Goal: Information Seeking & Learning: Check status

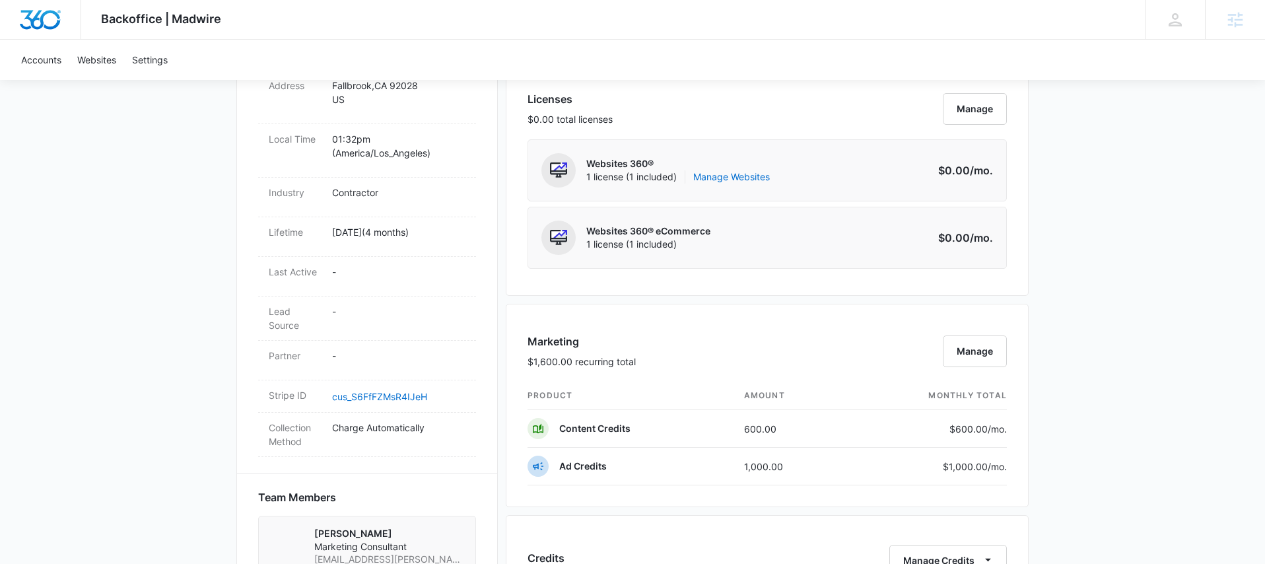
scroll to position [552, 0]
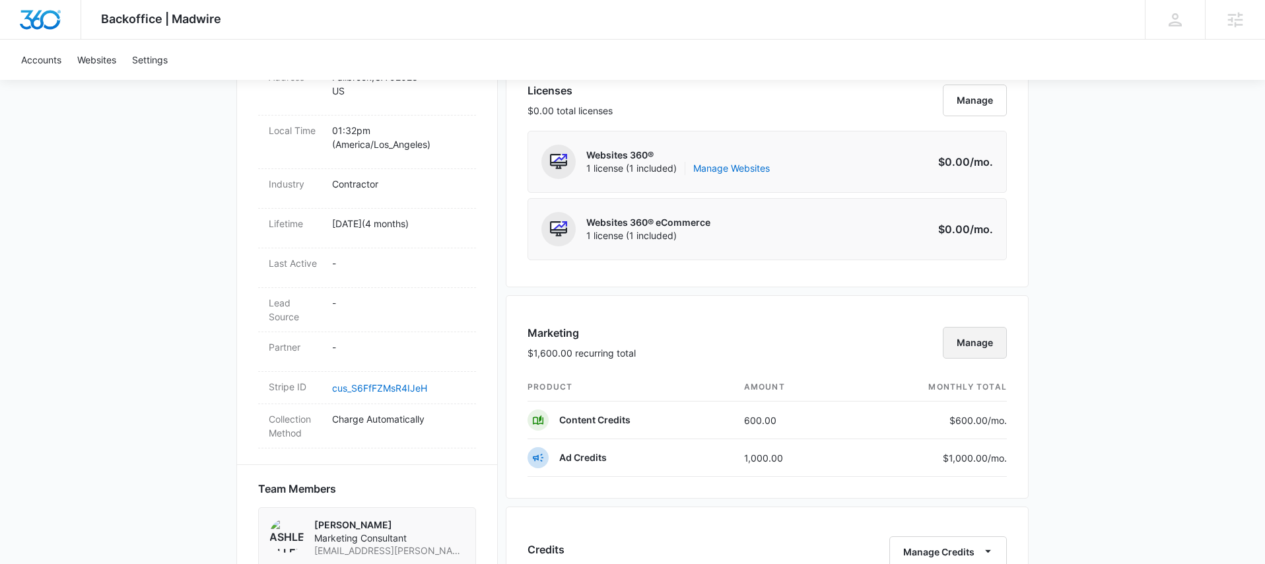
click at [958, 329] on button "Manage" at bounding box center [975, 343] width 64 height 32
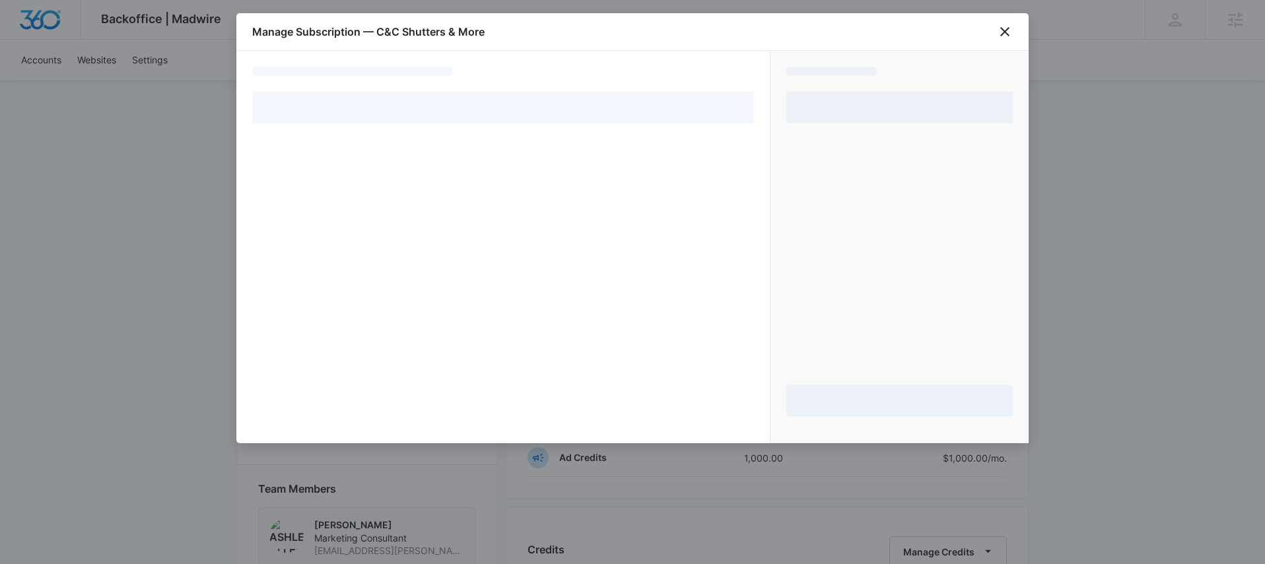
select select "pm_1RC3BfA4n8RTgNjU8kxxvn2i"
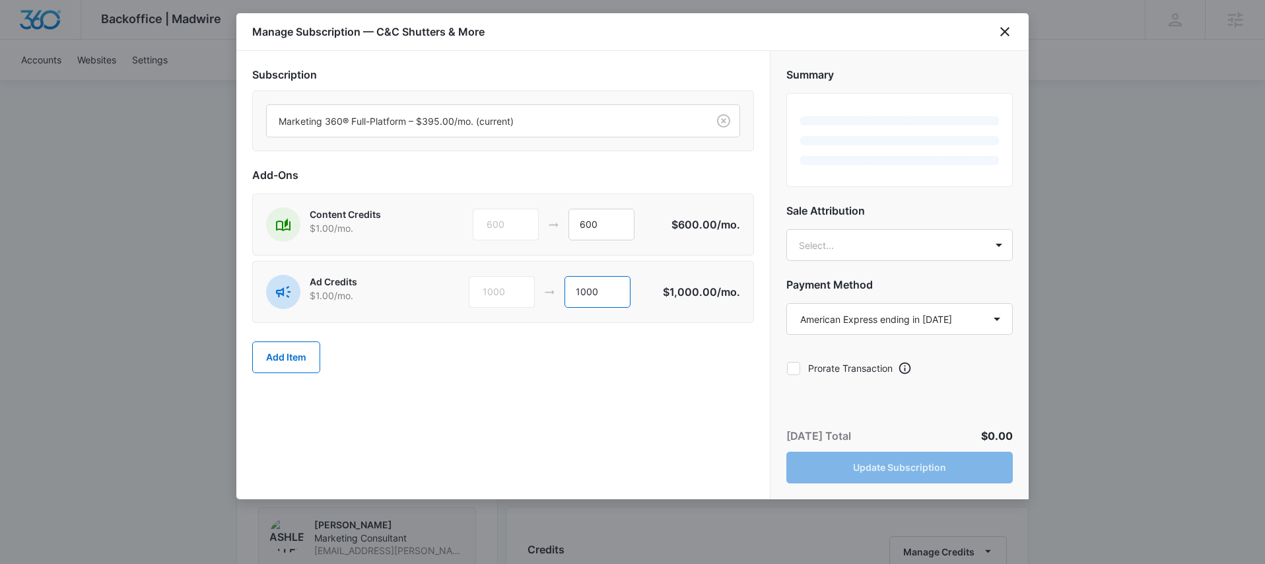
click at [586, 291] on input "1000" at bounding box center [598, 292] width 66 height 32
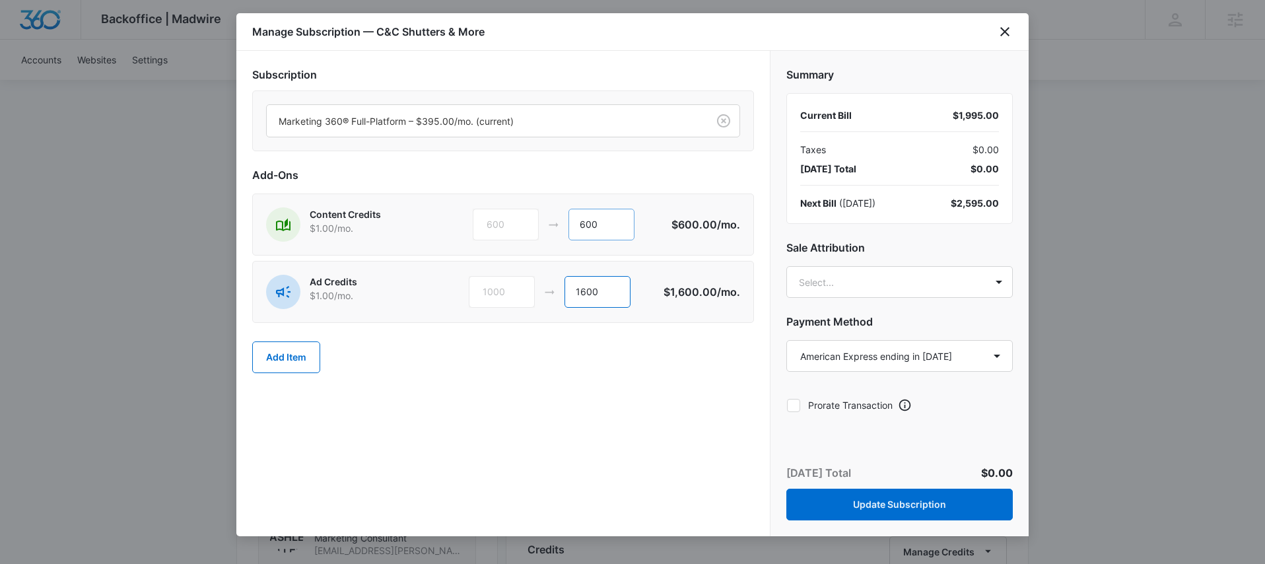
type input "1600"
drag, startPoint x: 602, startPoint y: 222, endPoint x: 555, endPoint y: 225, distance: 46.3
click at [555, 225] on div "600 600" at bounding box center [572, 225] width 199 height 32
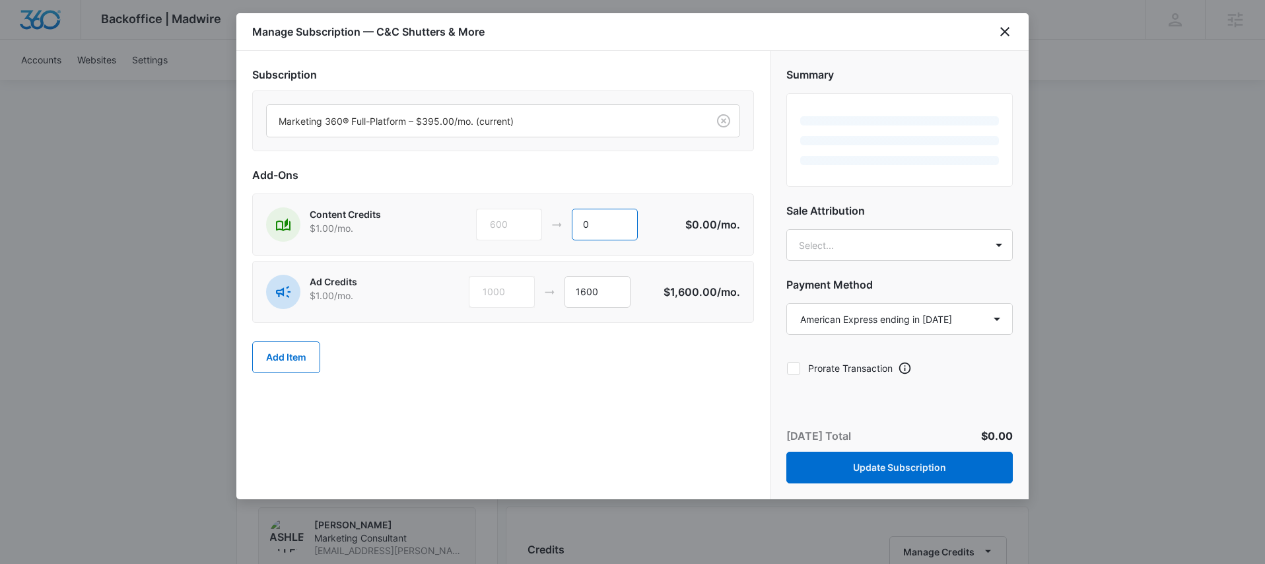
type input "0"
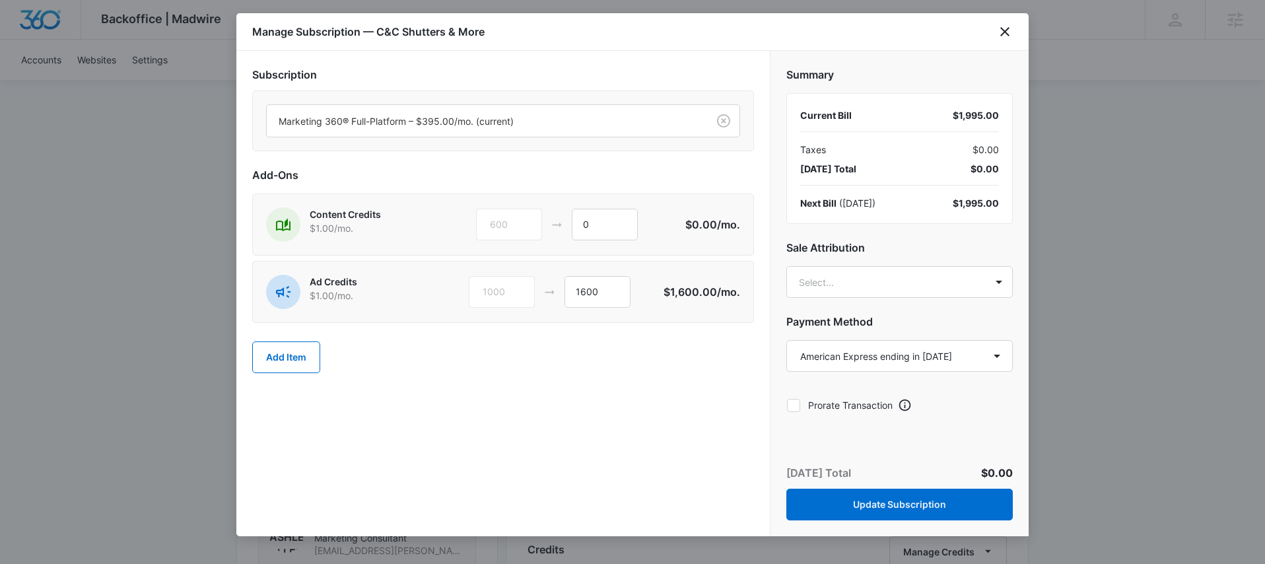
click at [917, 236] on div "Summary Current Bill $1,995.00 Taxes $0.00 Today’s Total $0.00 Next Bill ( Sep …" at bounding box center [900, 235] width 258 height 369
click at [893, 278] on body "Backoffice | Madwire Apps Settings MD Mike Davin Mike.Davin@madwire.com My Prof…" at bounding box center [632, 379] width 1265 height 1862
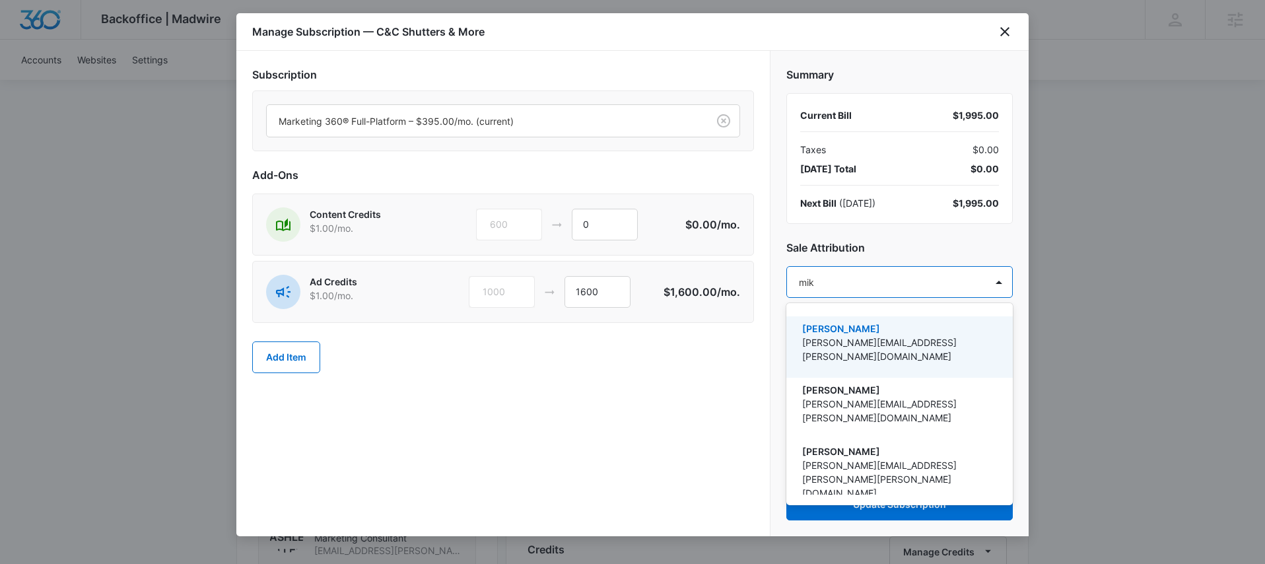
type input "mike"
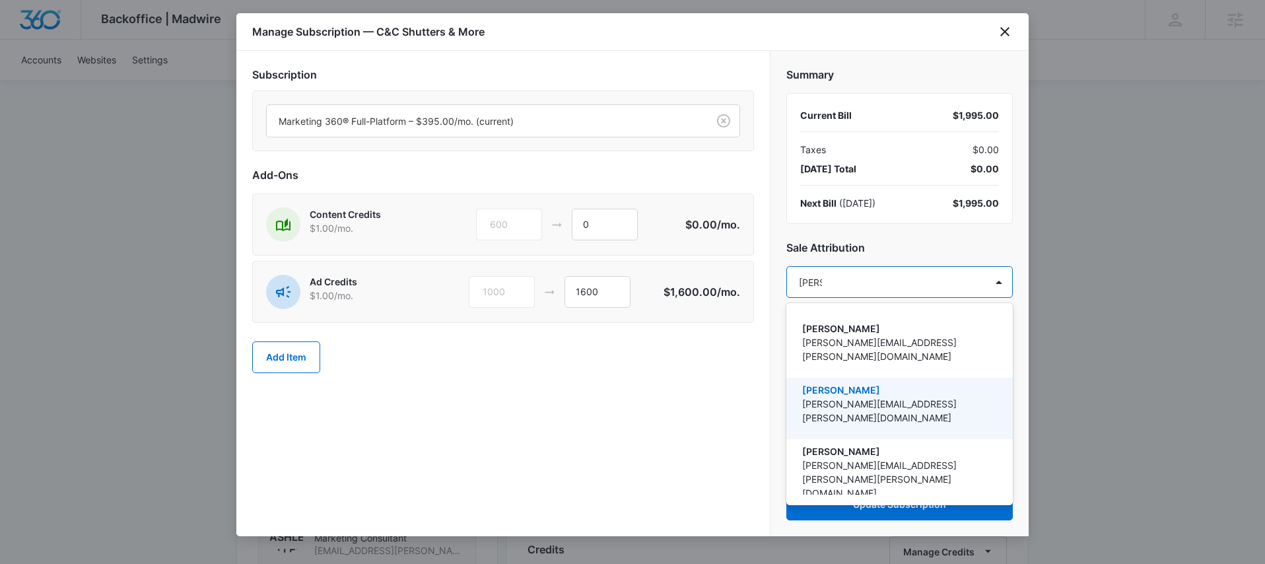
click at [851, 383] on p "Mike Davin" at bounding box center [898, 390] width 192 height 14
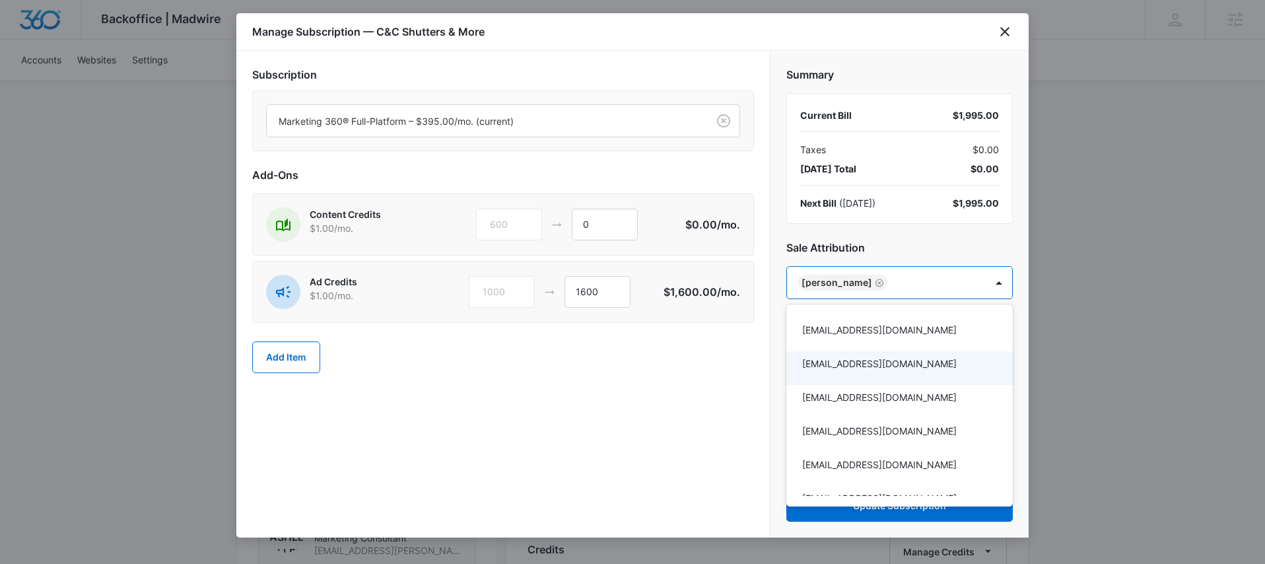
click at [699, 372] on div at bounding box center [632, 282] width 1265 height 564
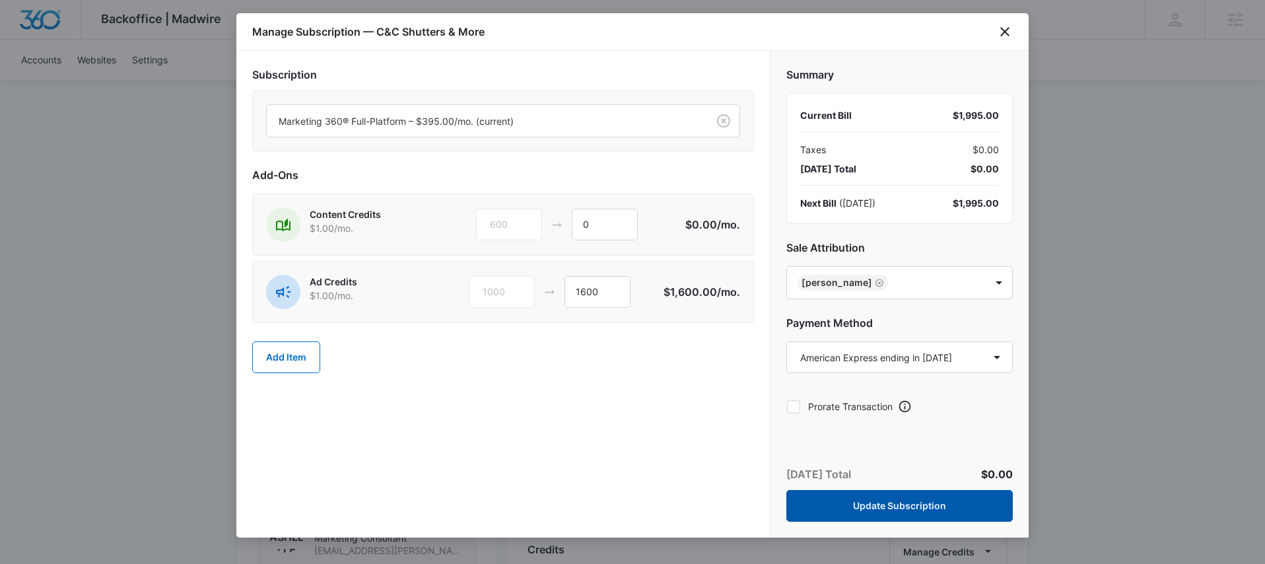
click at [847, 513] on button "Update Subscription" at bounding box center [900, 506] width 227 height 32
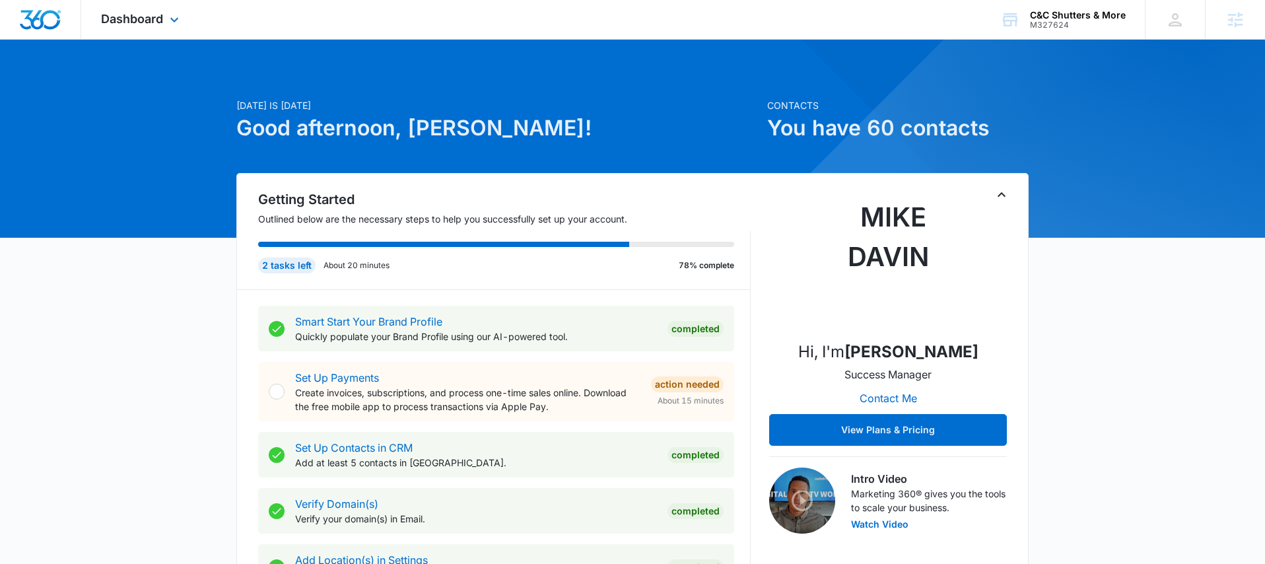
click at [150, 29] on div "Dashboard Apps Reputation Websites Forms CRM Email Social Shop Payments POS Con…" at bounding box center [141, 19] width 121 height 39
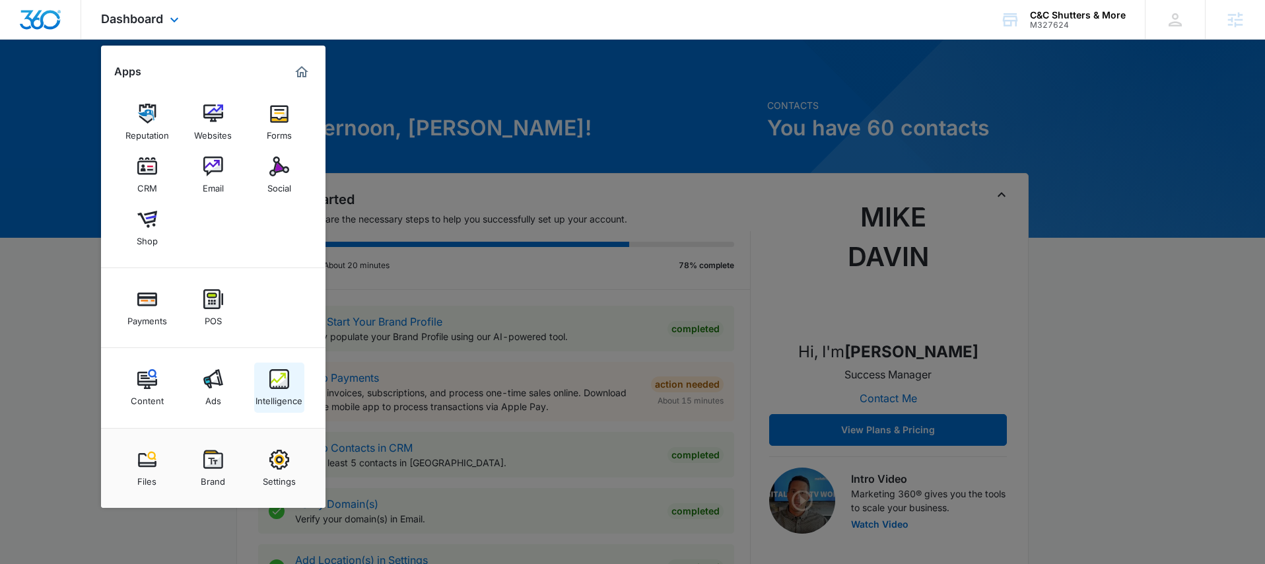
click at [289, 388] on link "Intelligence" at bounding box center [279, 388] width 50 height 50
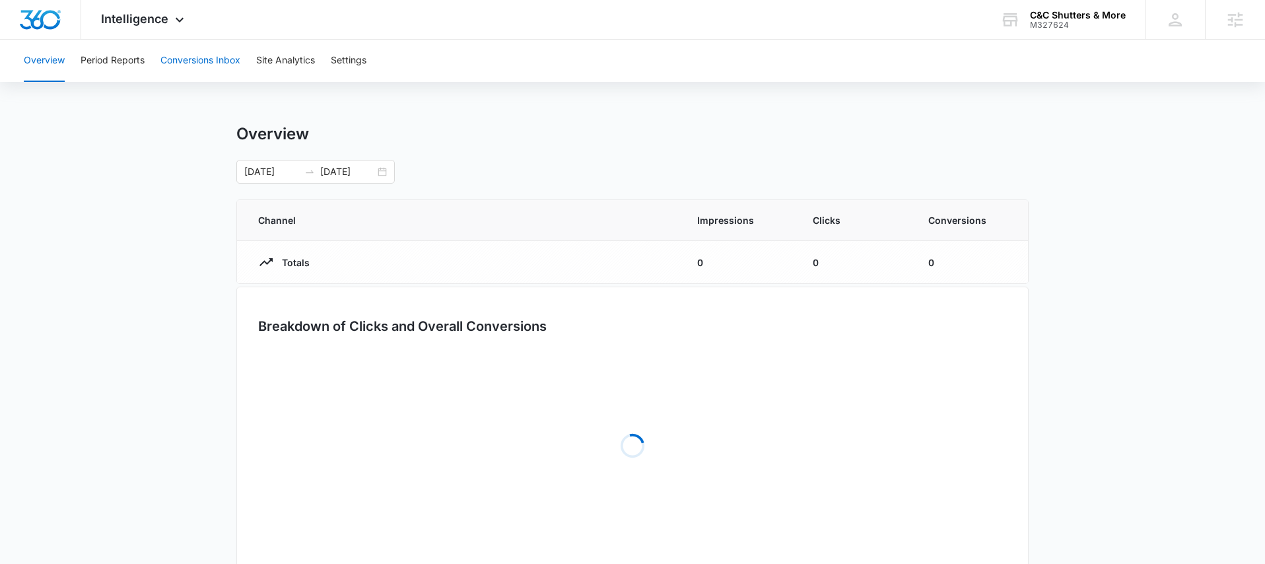
click at [200, 71] on button "Conversions Inbox" at bounding box center [200, 61] width 80 height 42
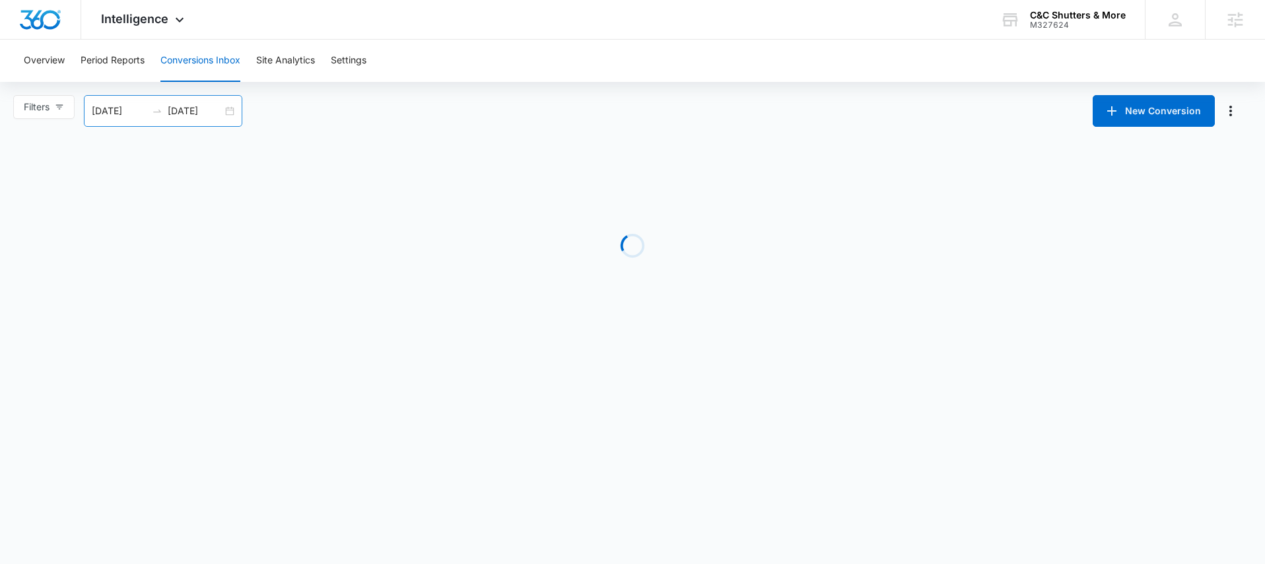
click at [225, 108] on div "[DATE] [DATE]" at bounding box center [163, 111] width 158 height 32
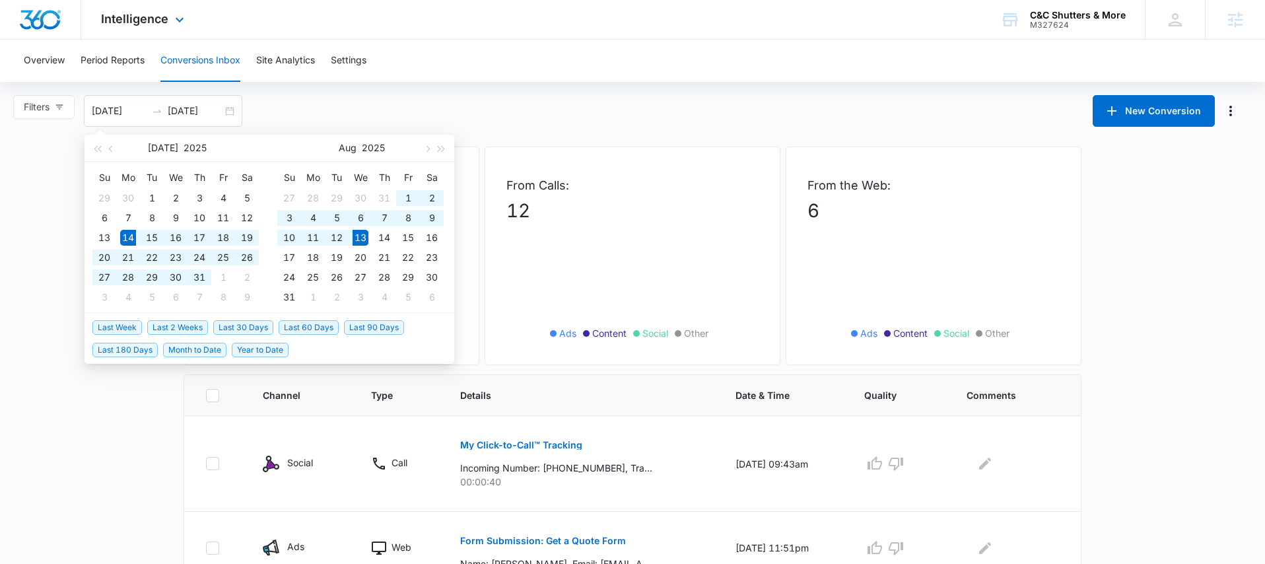
click at [164, 3] on div "Intelligence Apps Reputation Websites Forms CRM Email Social Shop Payments POS …" at bounding box center [144, 19] width 126 height 39
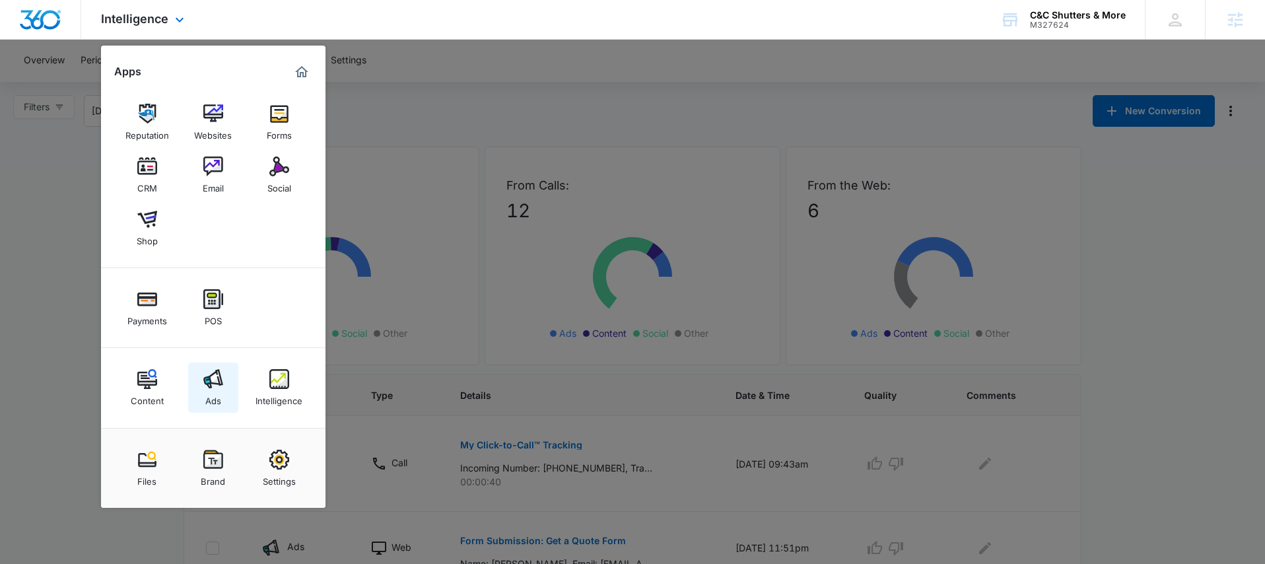
click at [215, 373] on img at bounding box center [213, 379] width 20 height 20
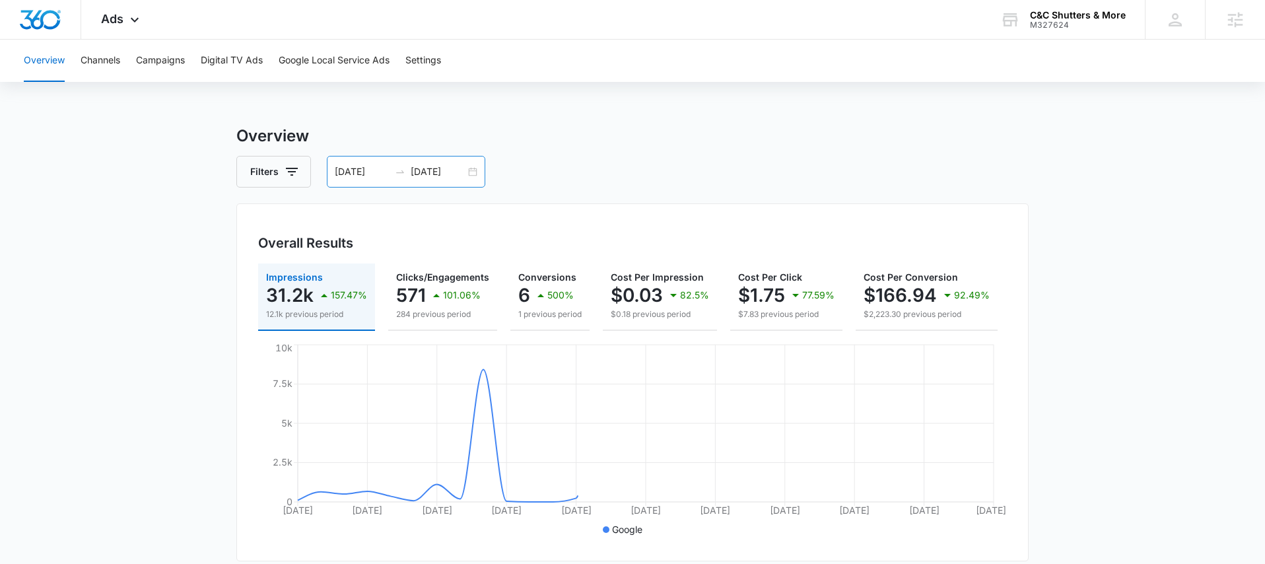
click at [471, 178] on div "[DATE] [DATE]" at bounding box center [406, 172] width 158 height 32
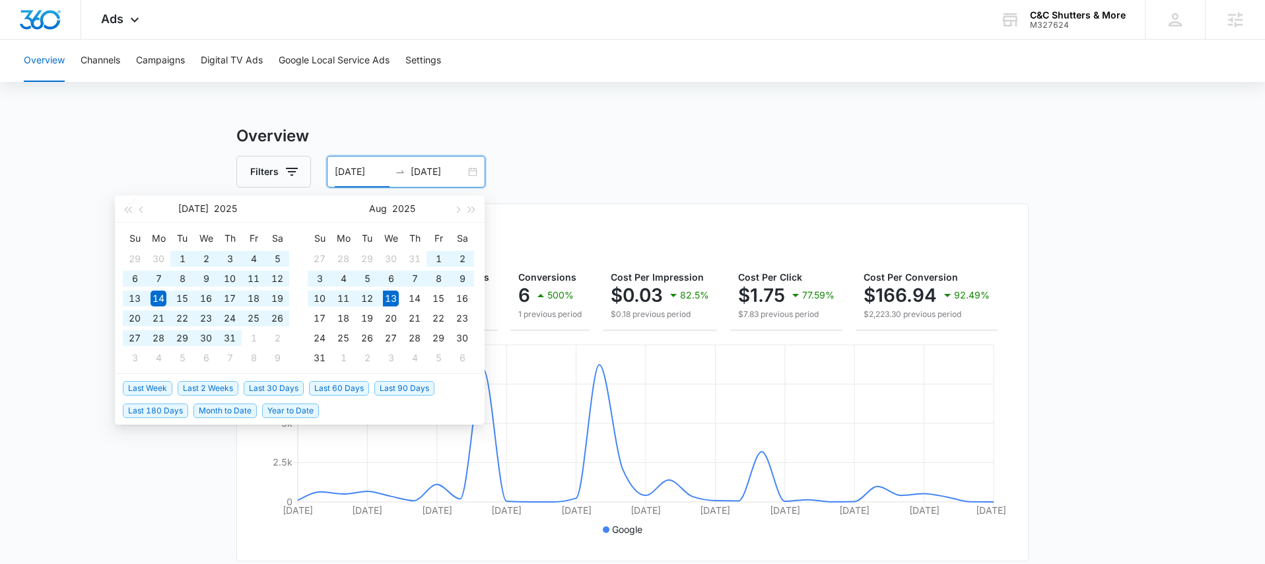
click at [332, 393] on span "Last 60 Days" at bounding box center [339, 388] width 60 height 15
type input "[DATE]"
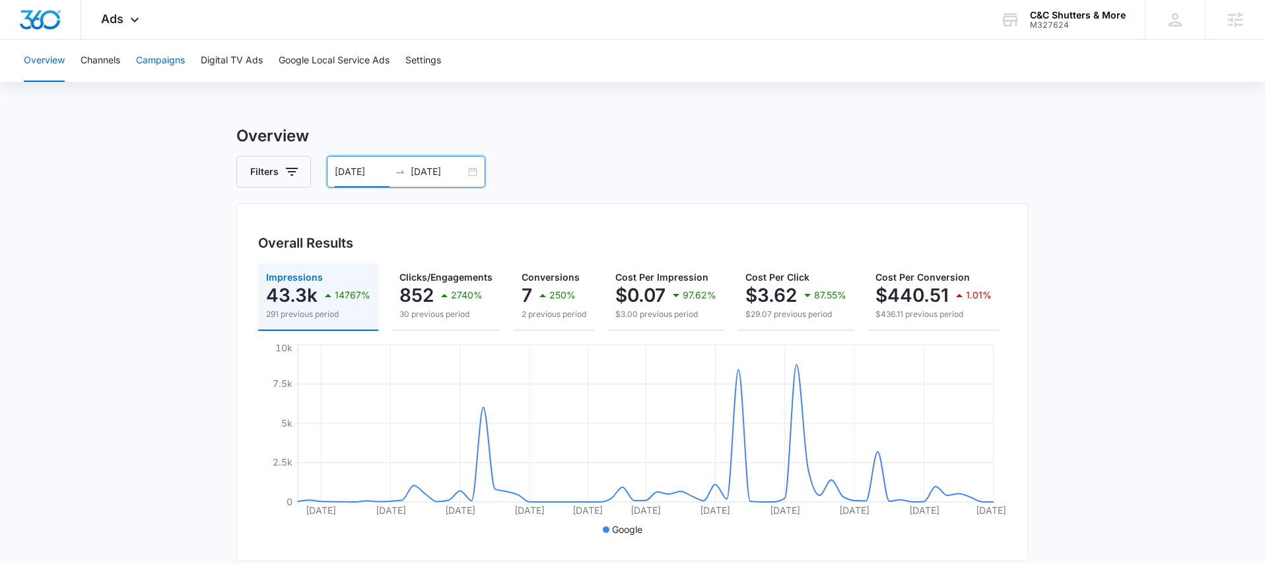
click at [182, 69] on button "Campaigns" at bounding box center [160, 61] width 49 height 42
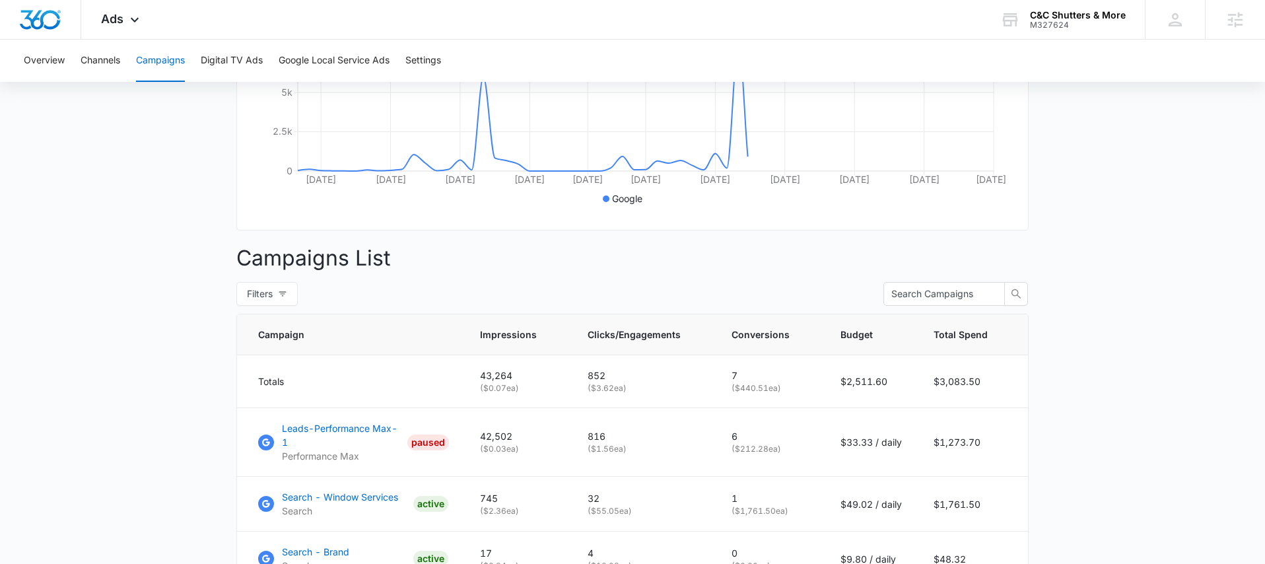
scroll to position [433, 0]
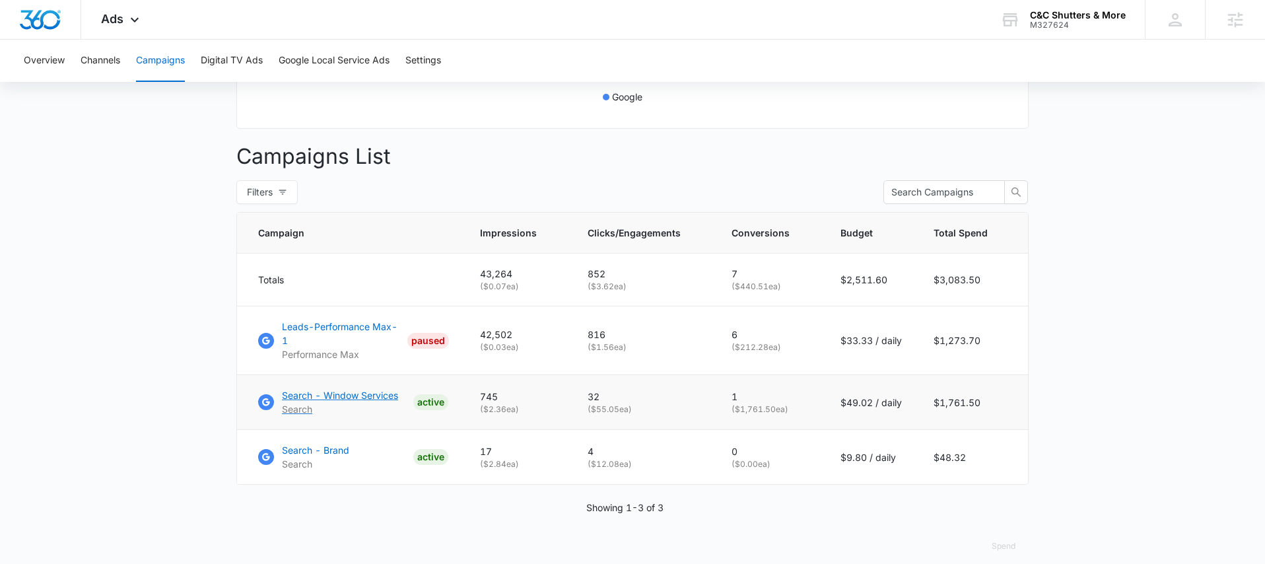
click at [365, 388] on p "Search - Window Services" at bounding box center [340, 395] width 116 height 14
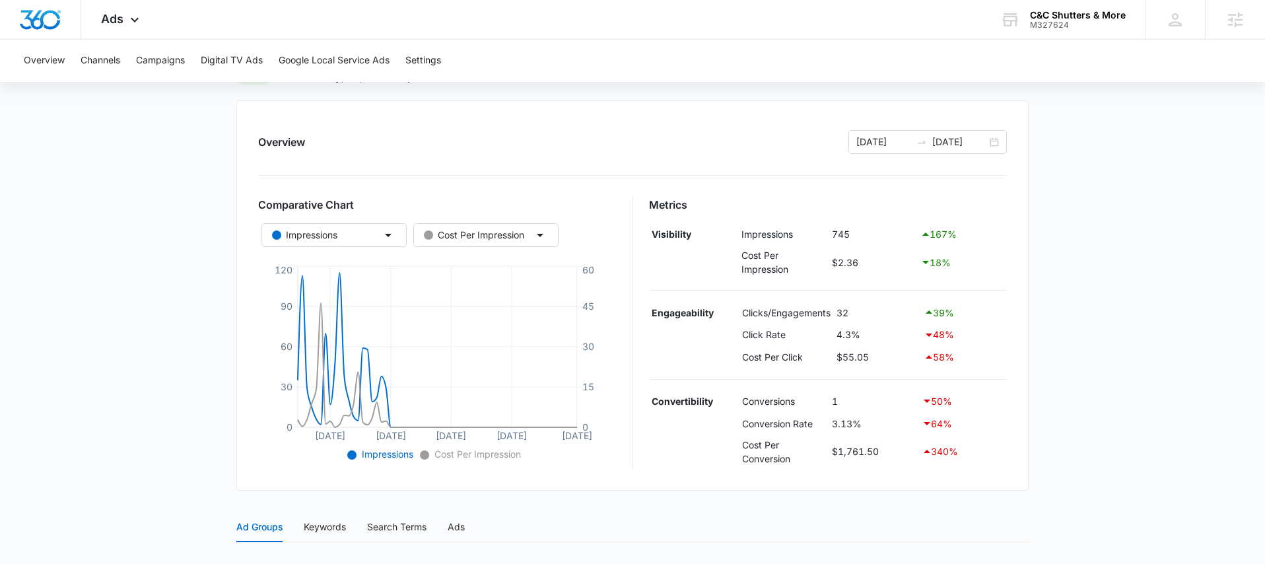
scroll to position [116, 0]
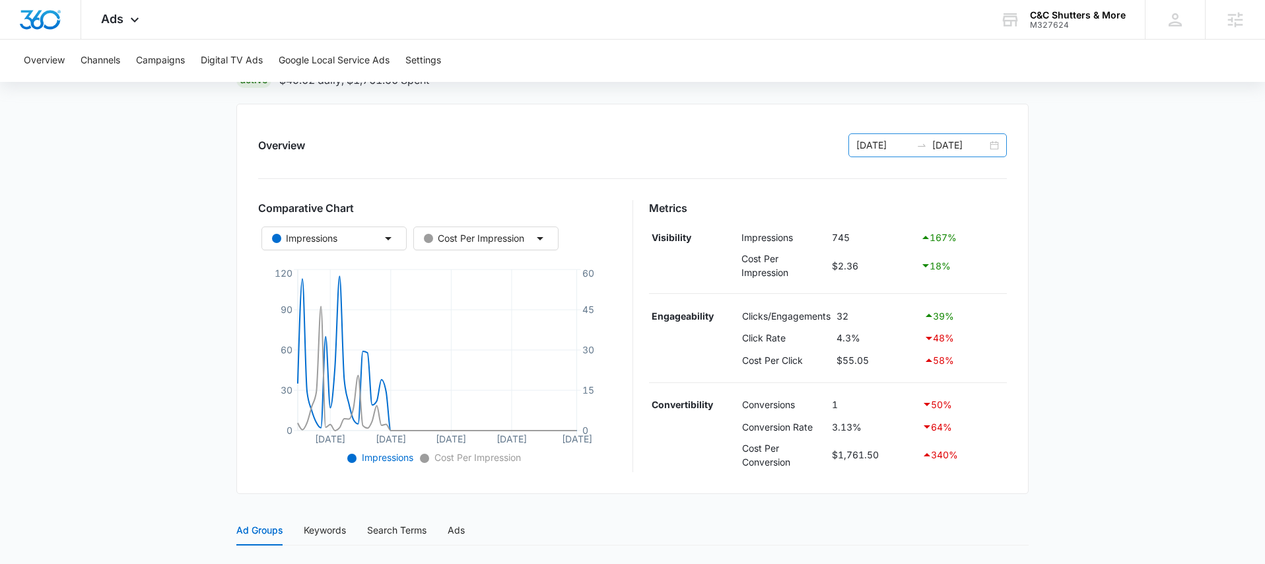
click at [989, 141] on div "06/14/2025 08/13/2025" at bounding box center [928, 145] width 158 height 24
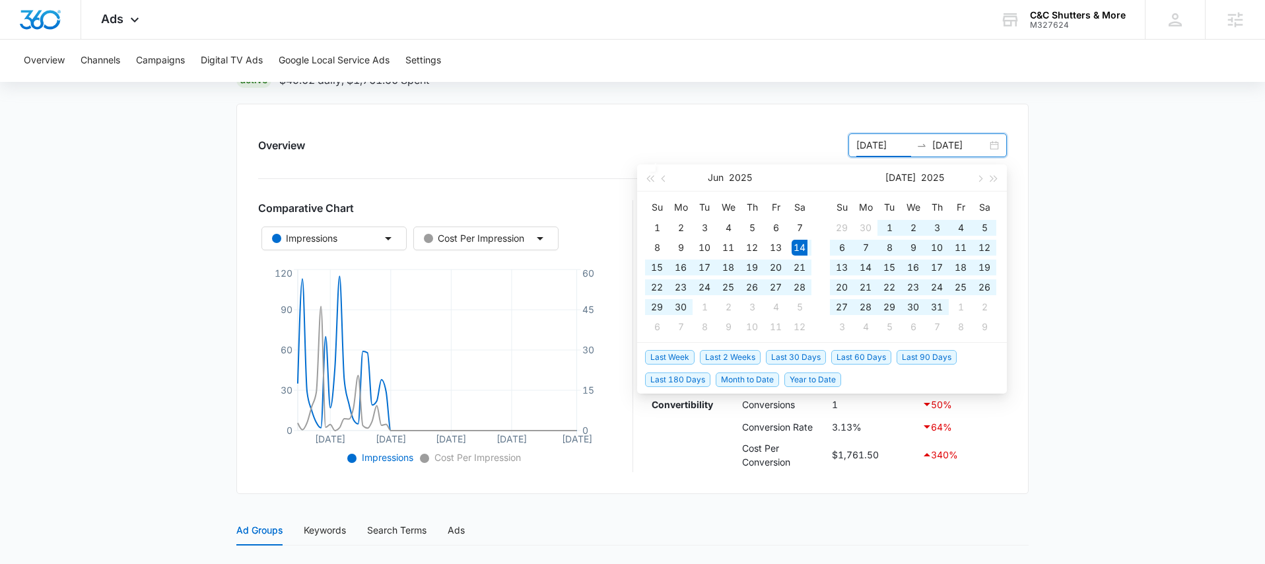
type input "06/14/2025"
click at [808, 382] on span "Year to Date" at bounding box center [813, 379] width 57 height 15
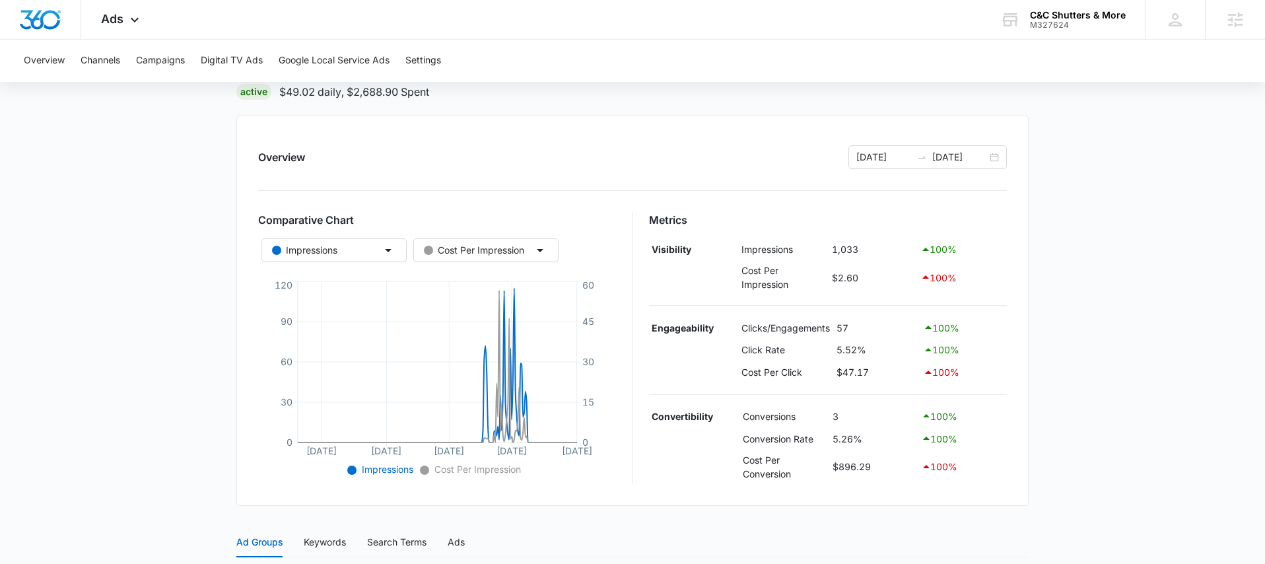
scroll to position [114, 0]
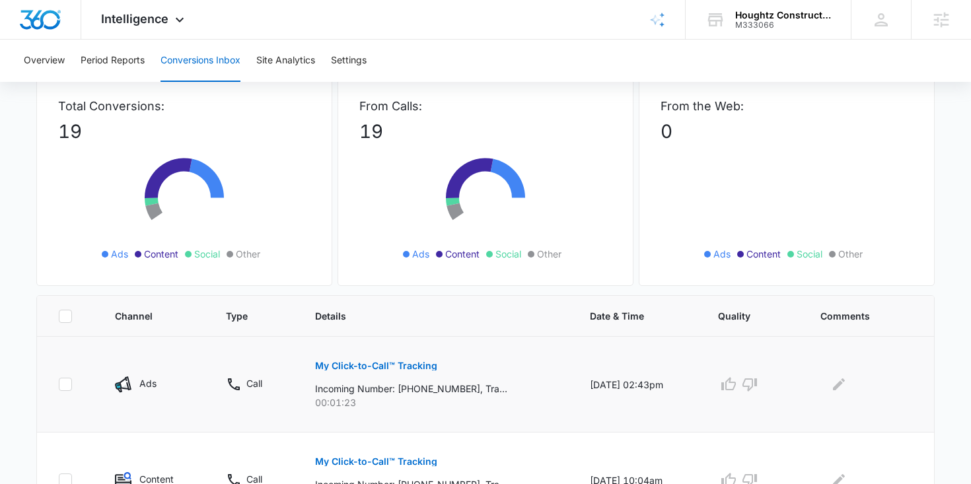
scroll to position [81, 0]
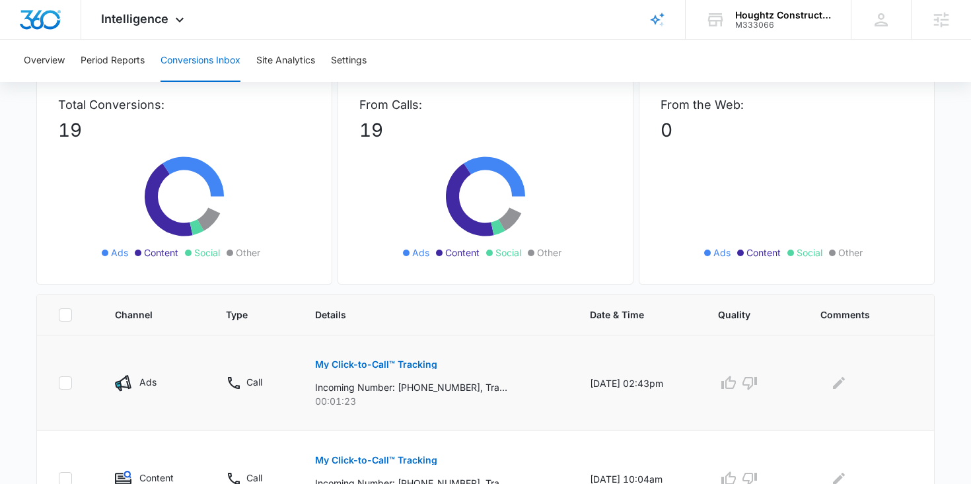
click at [379, 363] on p "My Click-to-Call™ Tracking" at bounding box center [376, 364] width 122 height 9
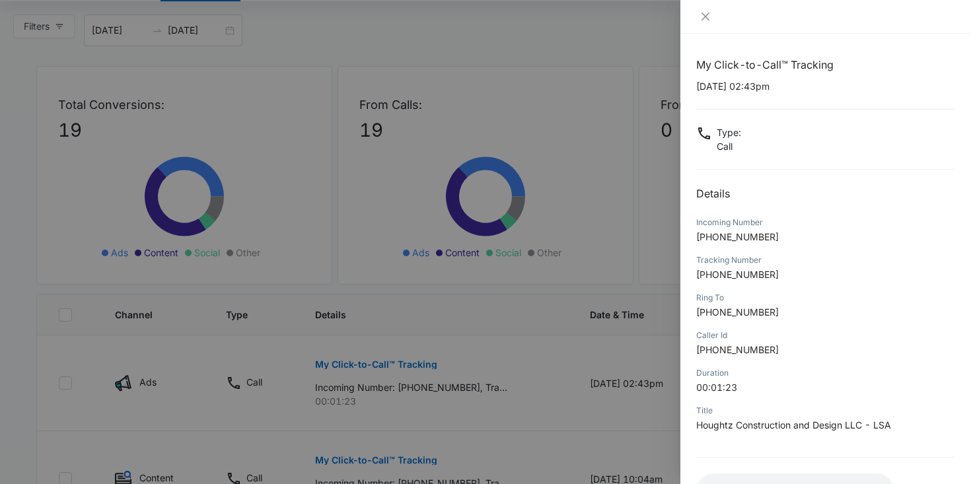
scroll to position [102, 0]
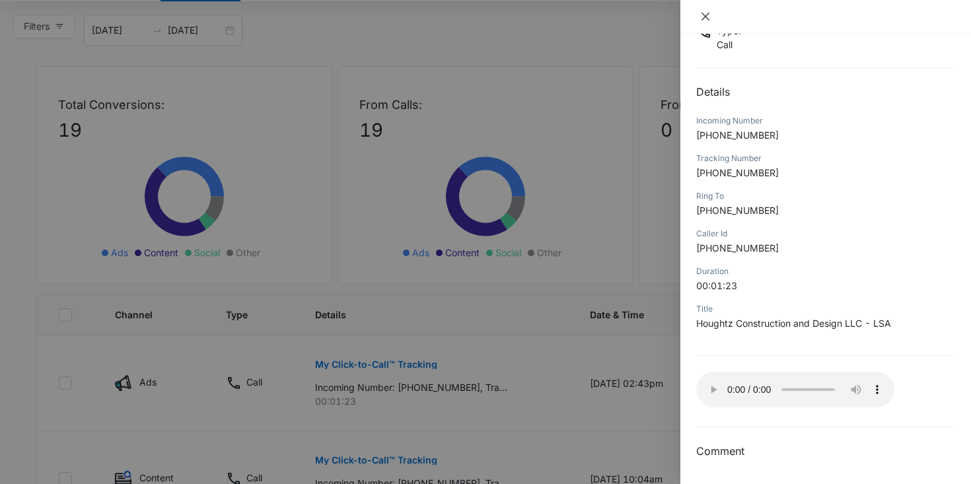
click at [705, 13] on icon "close" at bounding box center [705, 16] width 11 height 11
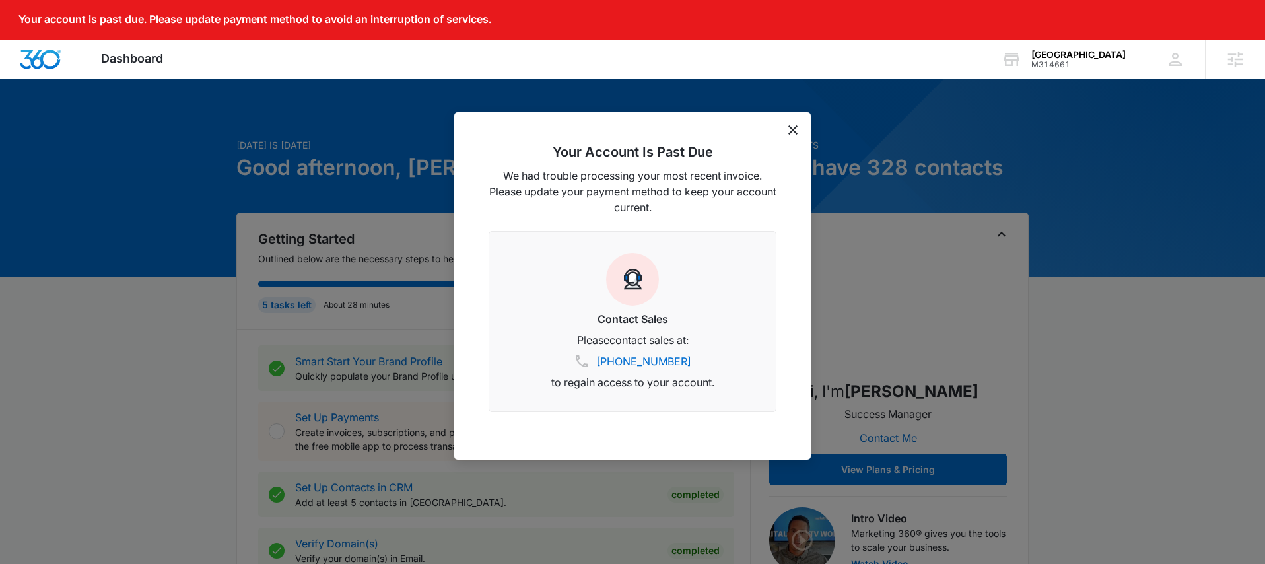
click at [789, 131] on icon "dismiss this dialog" at bounding box center [793, 129] width 9 height 9
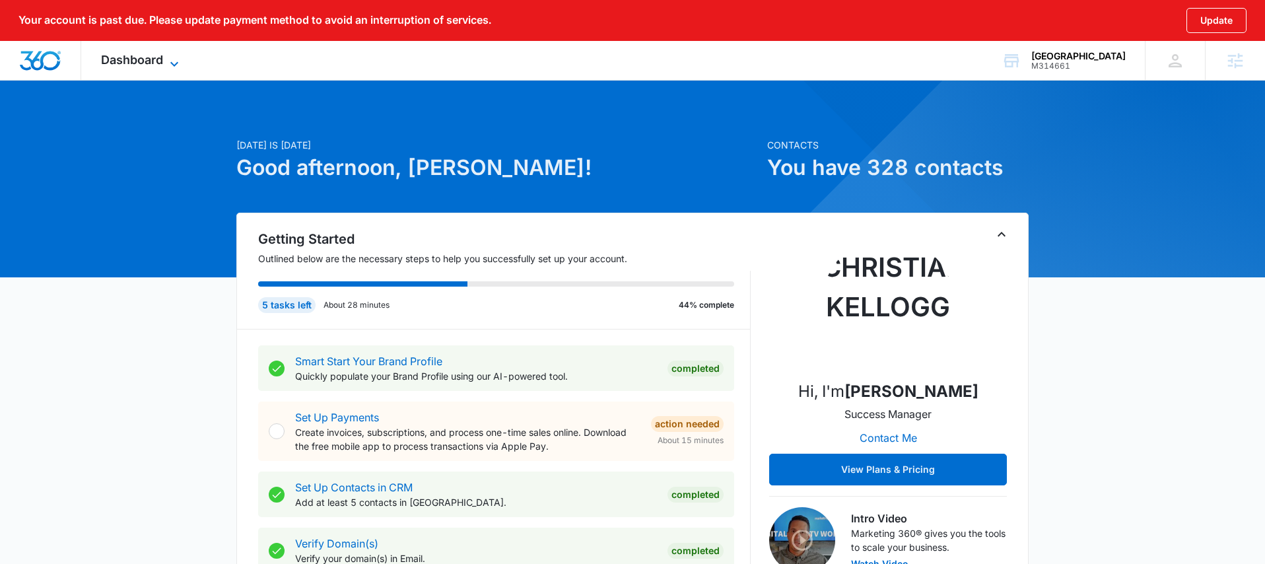
click at [129, 59] on span "Dashboard" at bounding box center [132, 60] width 62 height 14
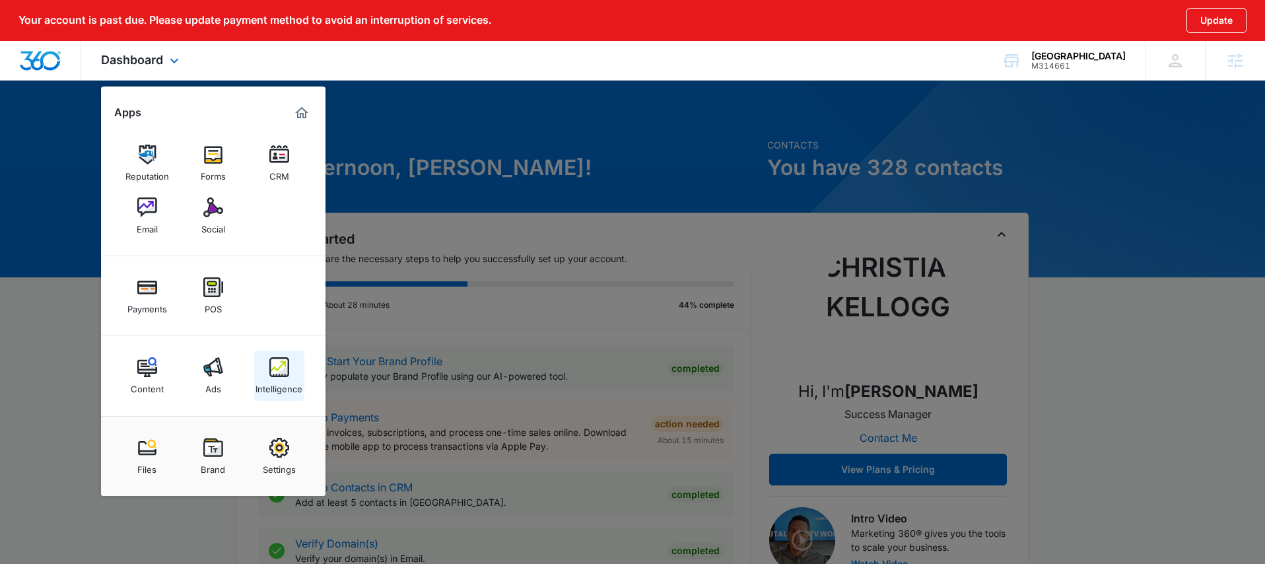
click at [276, 382] on div "Intelligence" at bounding box center [279, 385] width 47 height 17
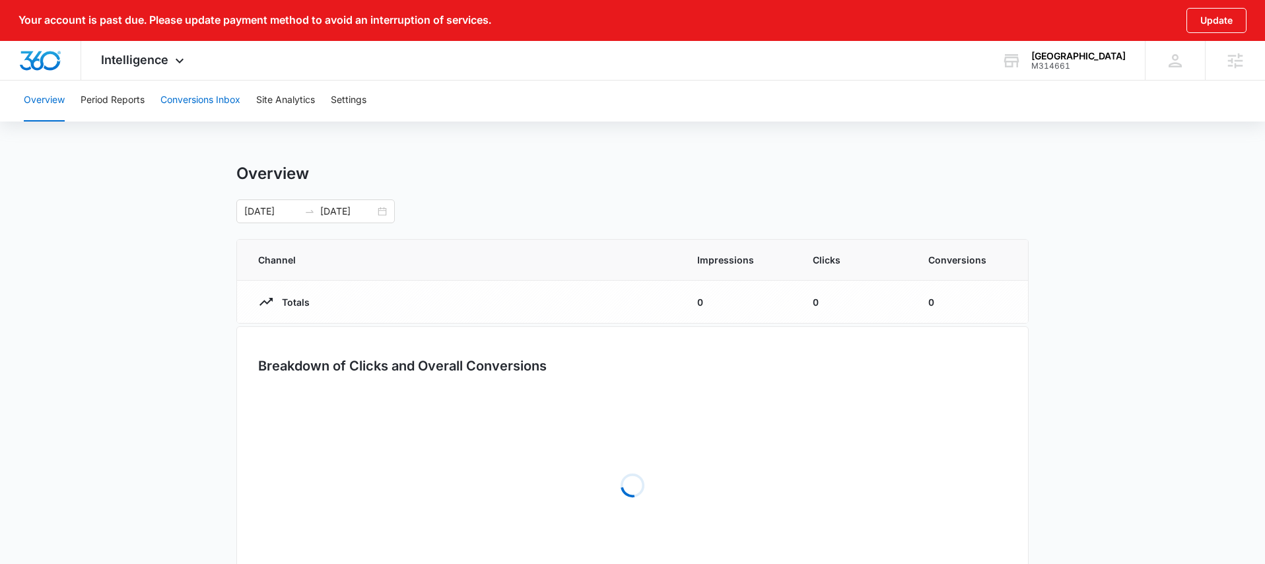
click at [206, 104] on button "Conversions Inbox" at bounding box center [200, 100] width 80 height 42
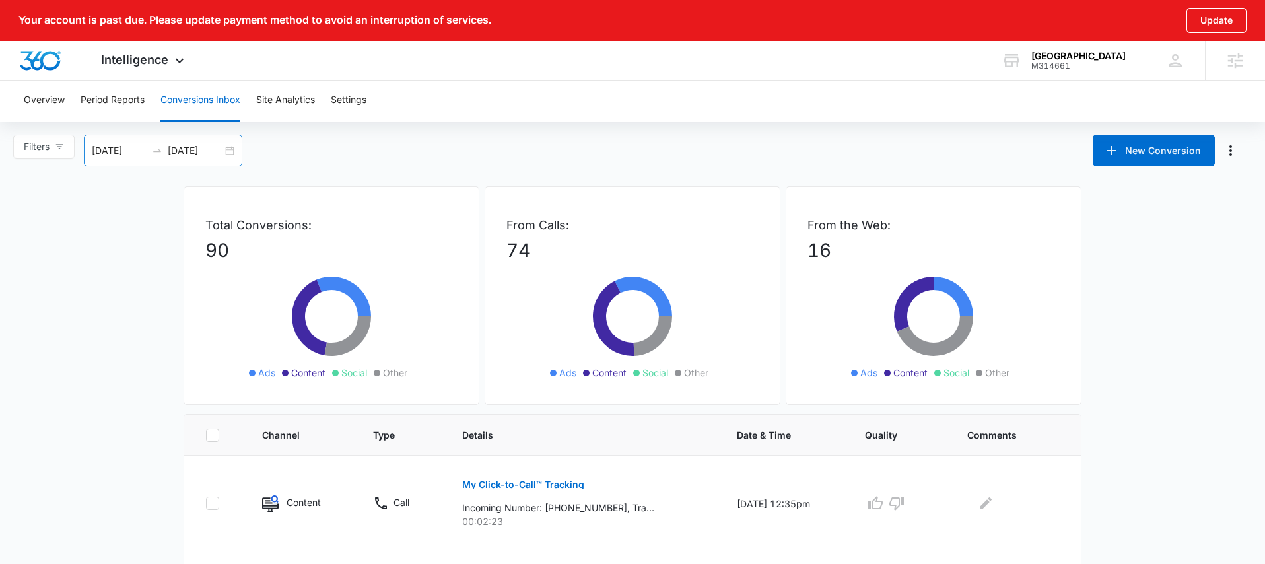
click at [230, 143] on div "07/14/2025 08/13/2025" at bounding box center [163, 151] width 158 height 32
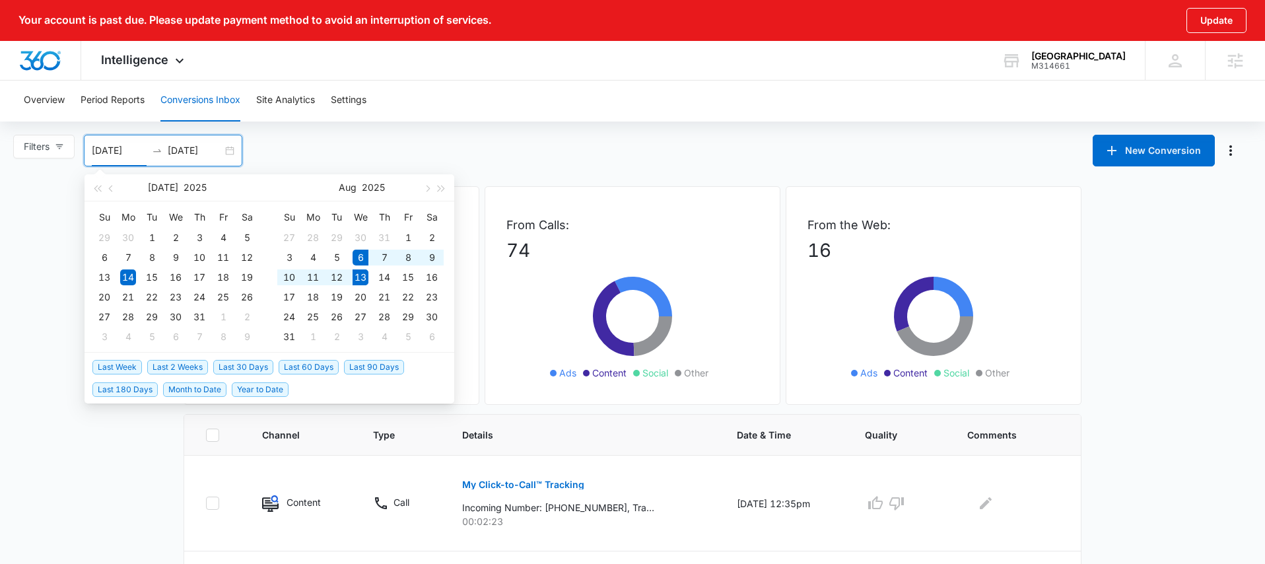
click at [128, 367] on span "Last Week" at bounding box center [117, 367] width 50 height 15
type input "[DATE]"
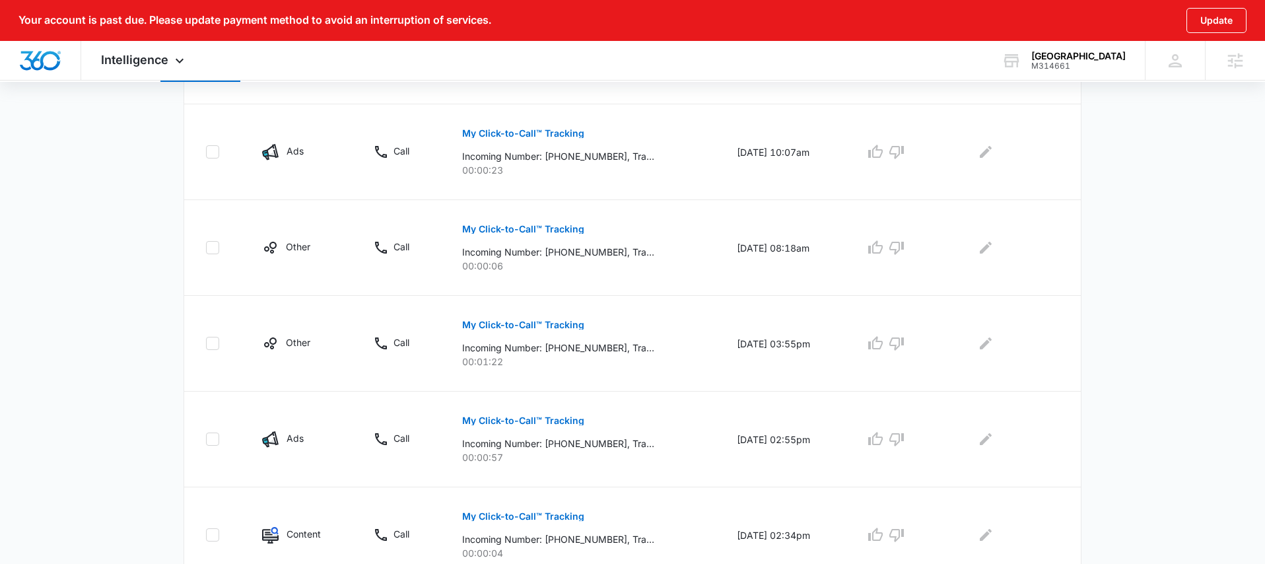
scroll to position [867, 0]
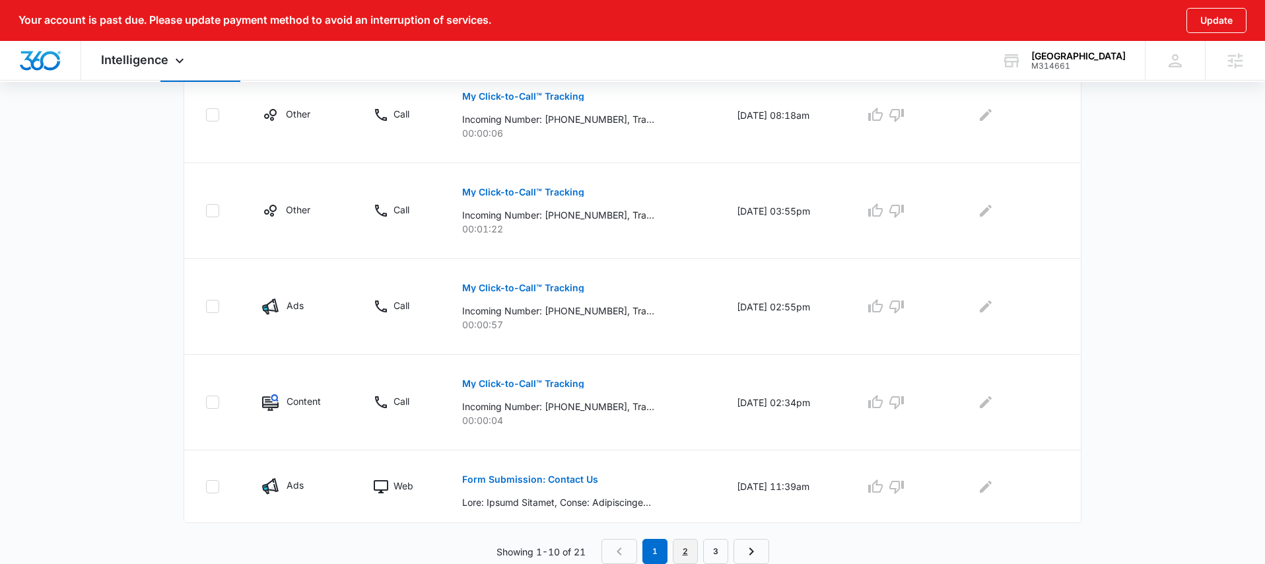
click at [687, 545] on link "2" at bounding box center [685, 551] width 25 height 25
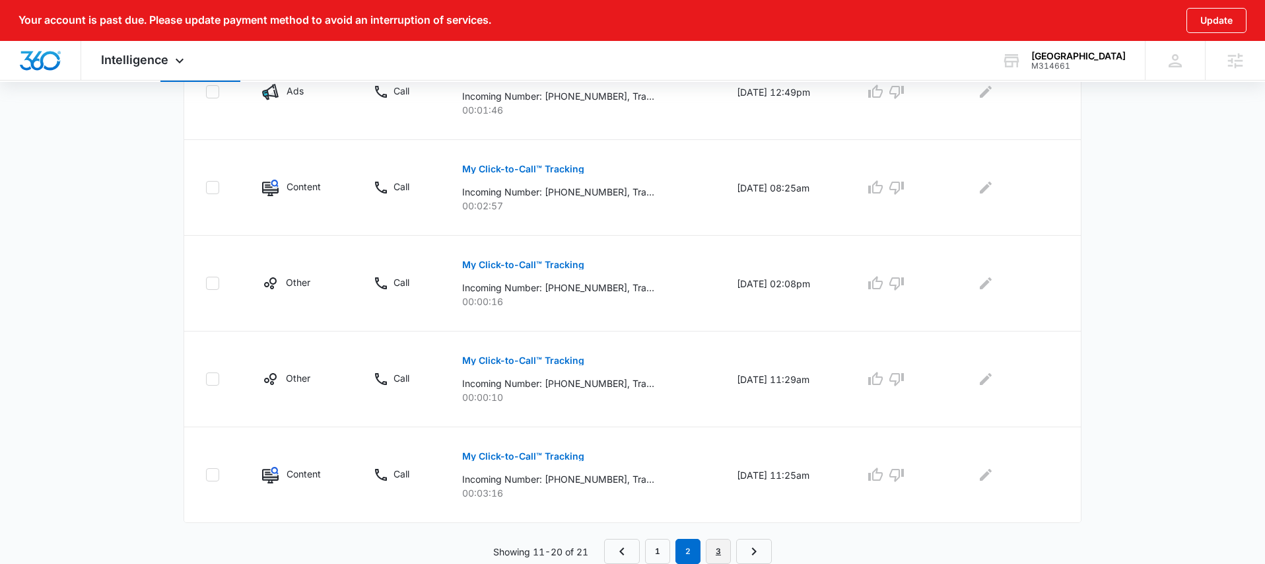
click at [717, 549] on link "3" at bounding box center [718, 551] width 25 height 25
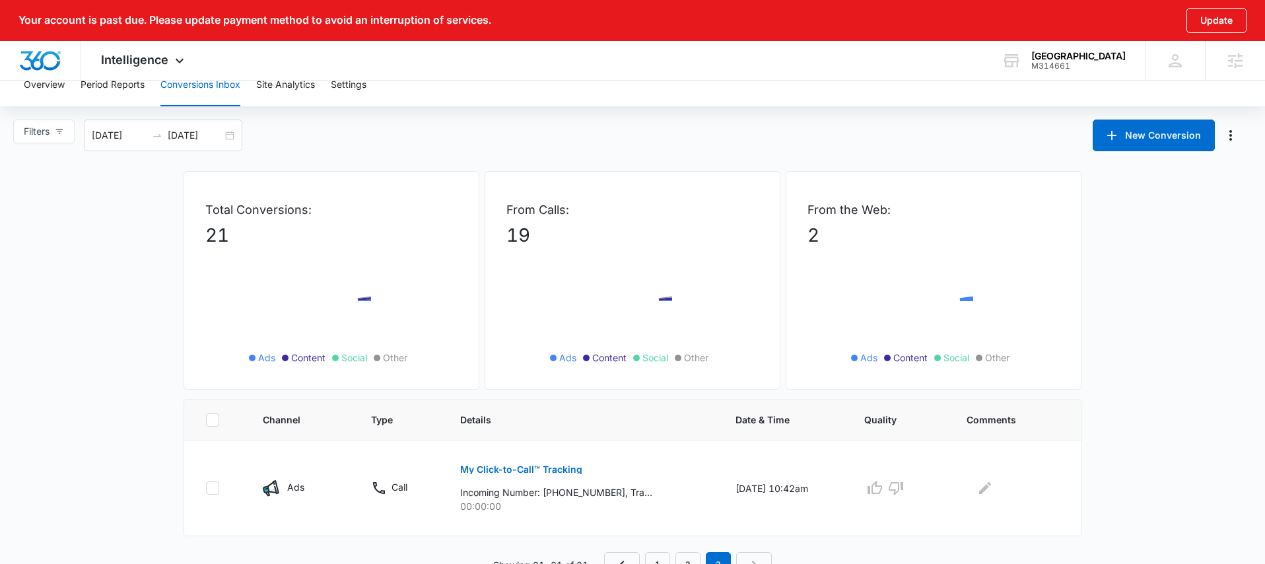
scroll to position [28, 0]
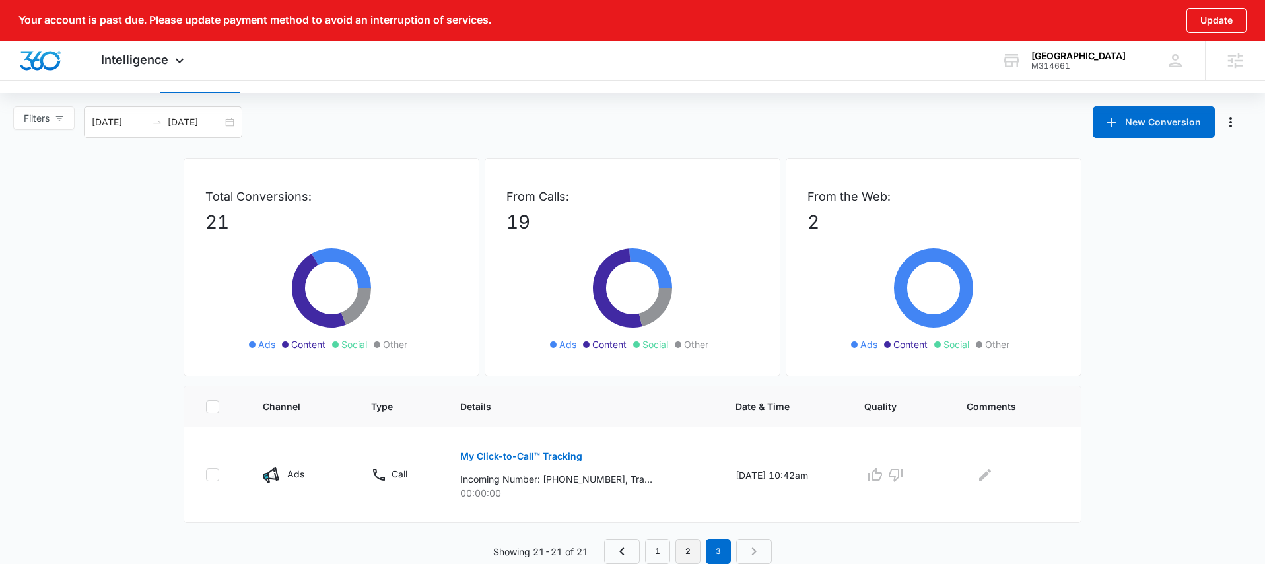
click at [688, 553] on link "2" at bounding box center [688, 551] width 25 height 25
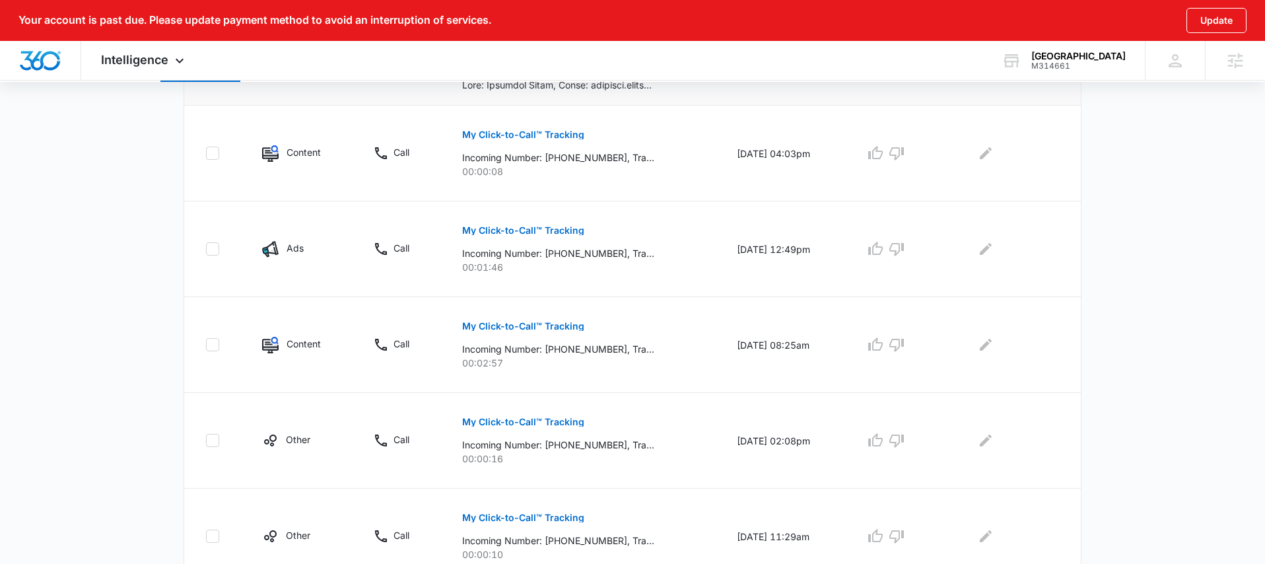
scroll to position [867, 0]
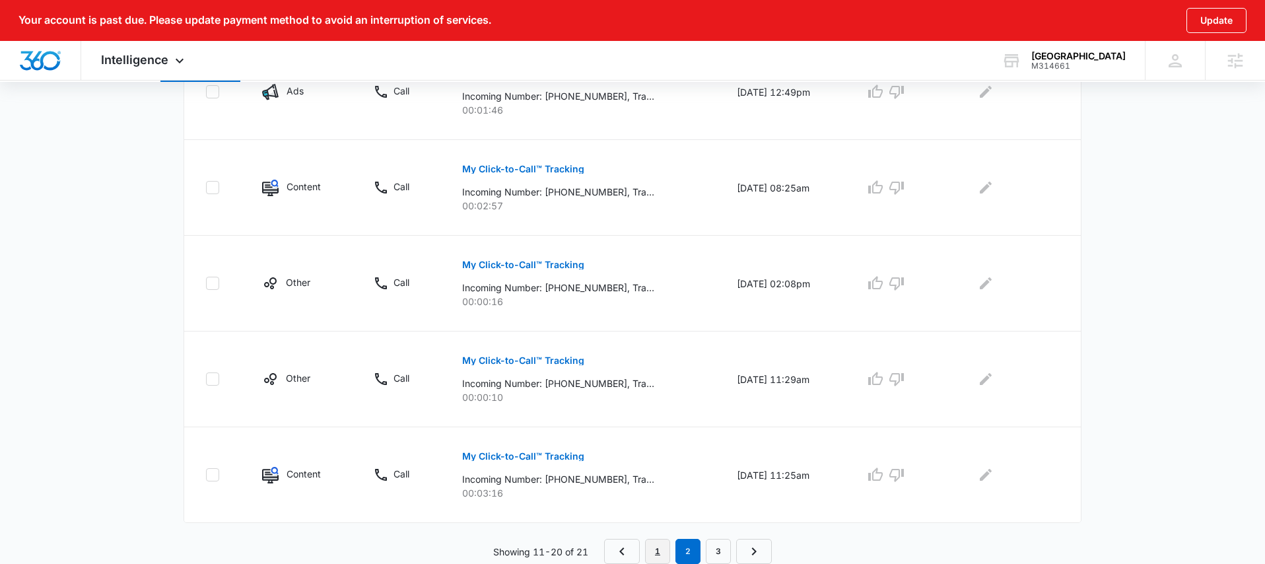
click at [647, 551] on link "1" at bounding box center [657, 551] width 25 height 25
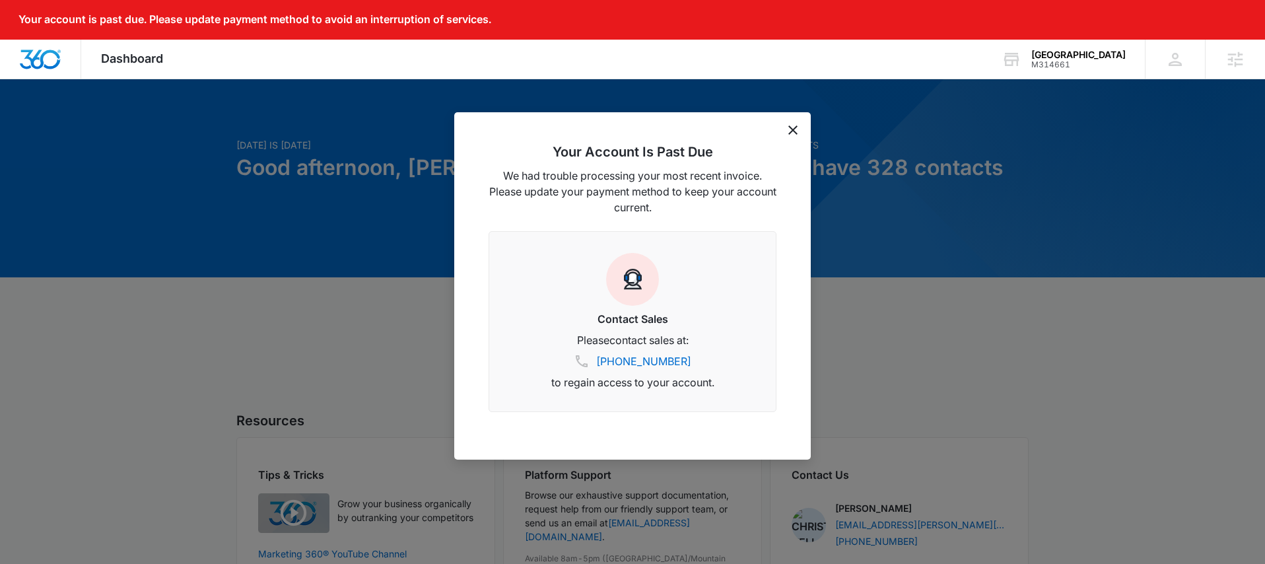
click at [786, 129] on div "Your Account Is Past Due We had trouble processing your most recent invoice. Pl…" at bounding box center [632, 285] width 357 height 347
click at [793, 129] on icon "dismiss this dialog" at bounding box center [793, 129] width 9 height 9
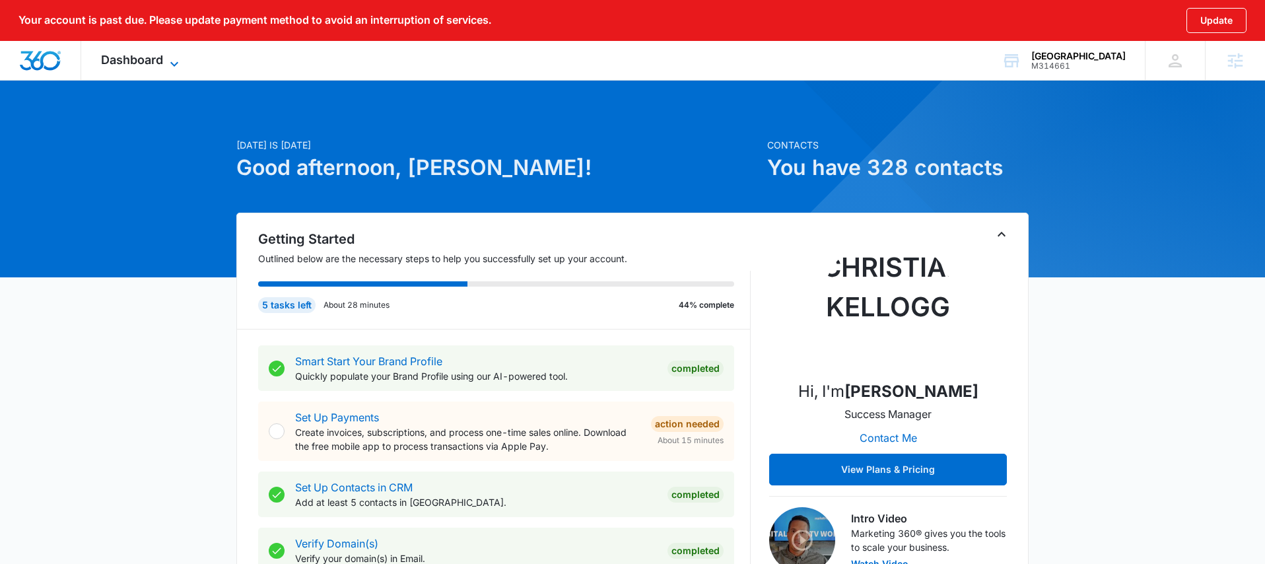
click at [140, 57] on span "Dashboard" at bounding box center [132, 60] width 62 height 14
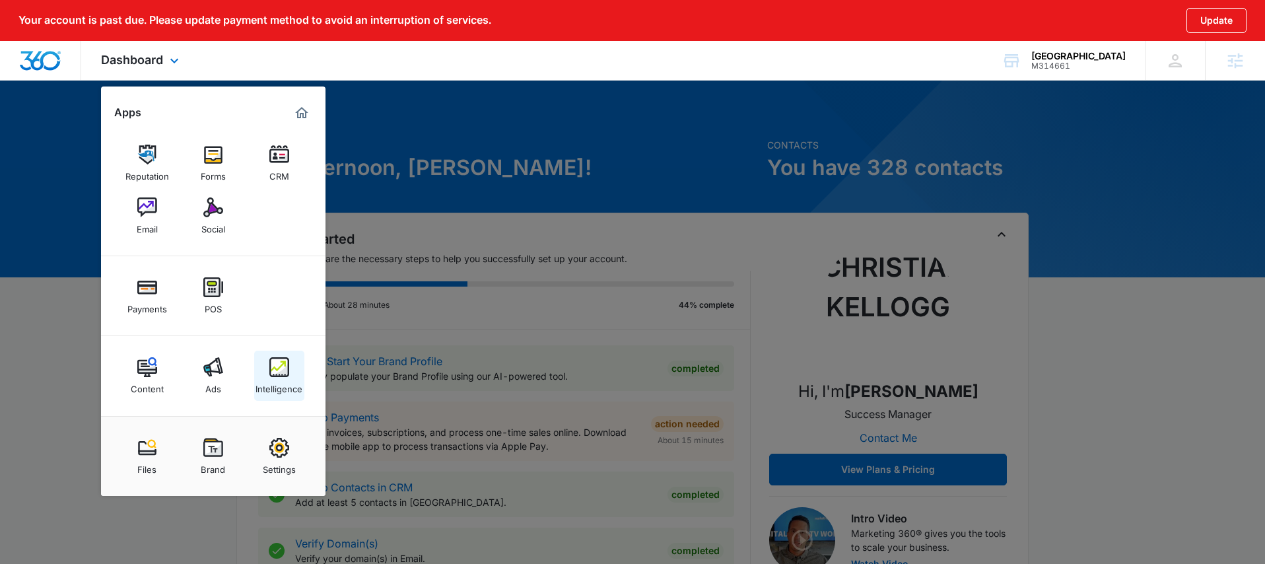
click at [275, 368] on img at bounding box center [279, 367] width 20 height 20
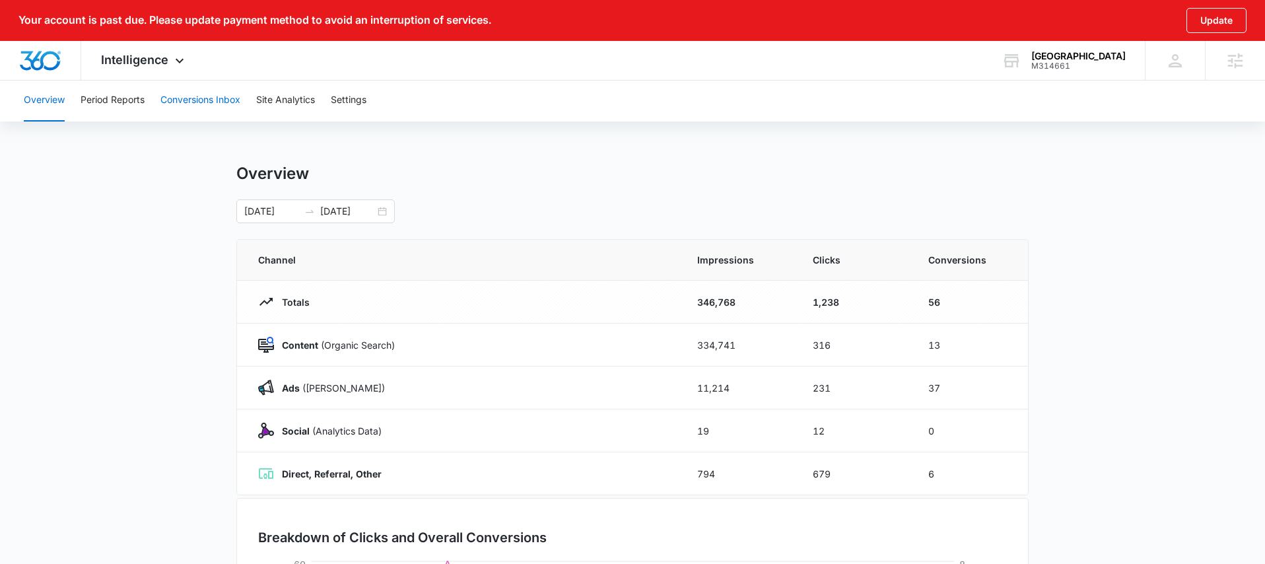
click at [168, 98] on button "Conversions Inbox" at bounding box center [200, 100] width 80 height 42
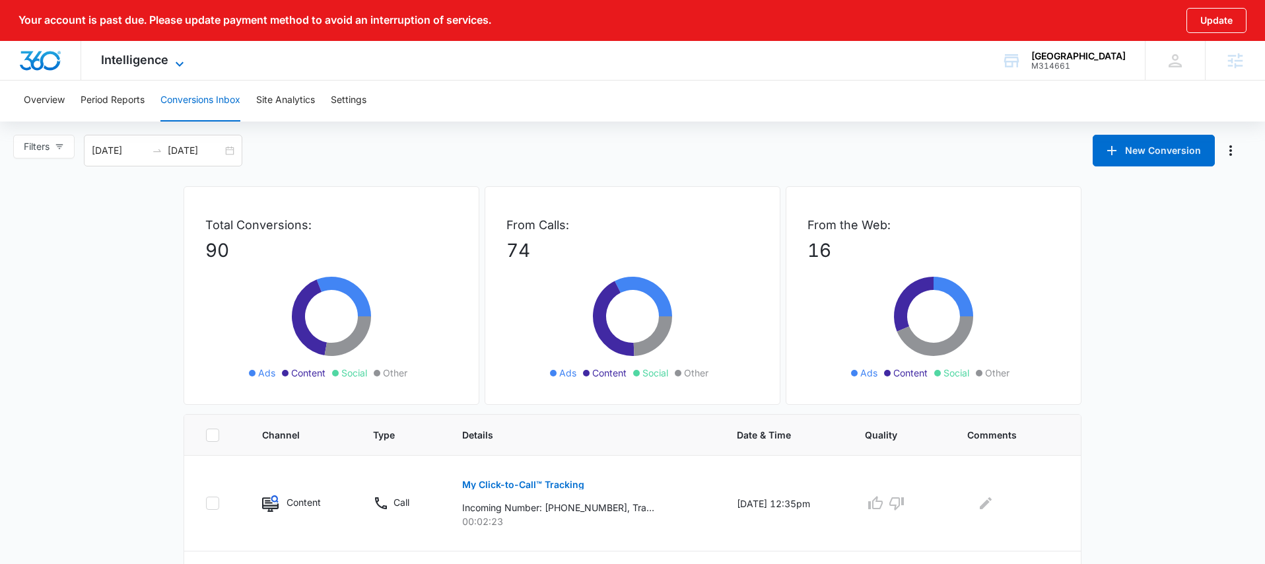
click at [158, 63] on span "Intelligence" at bounding box center [134, 60] width 67 height 14
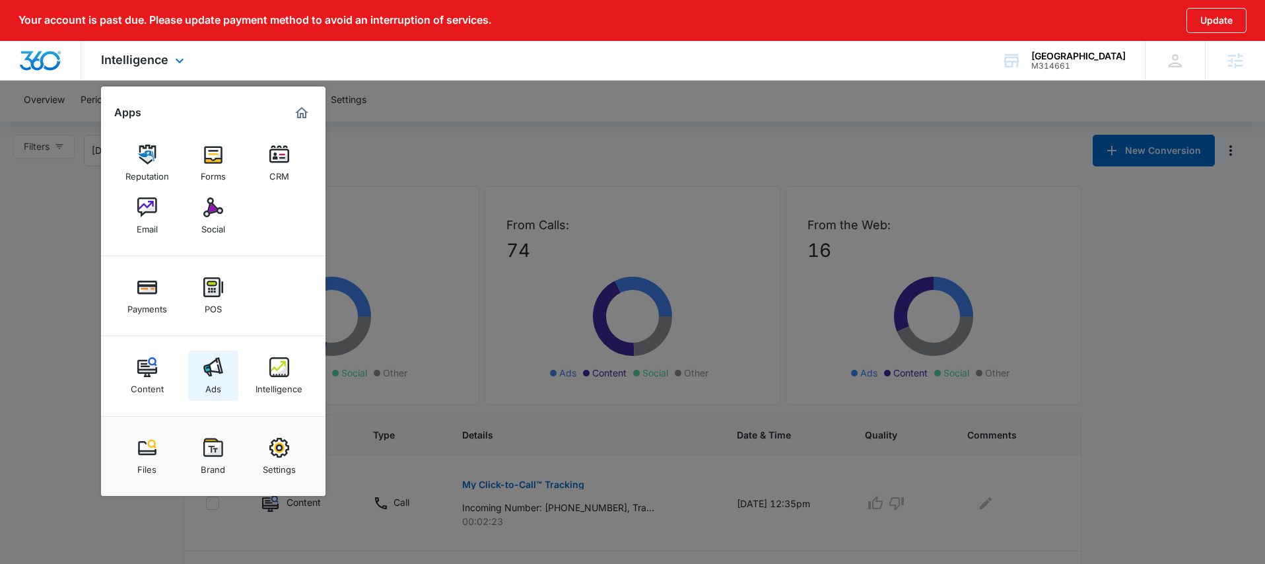
click at [218, 364] on img at bounding box center [213, 367] width 20 height 20
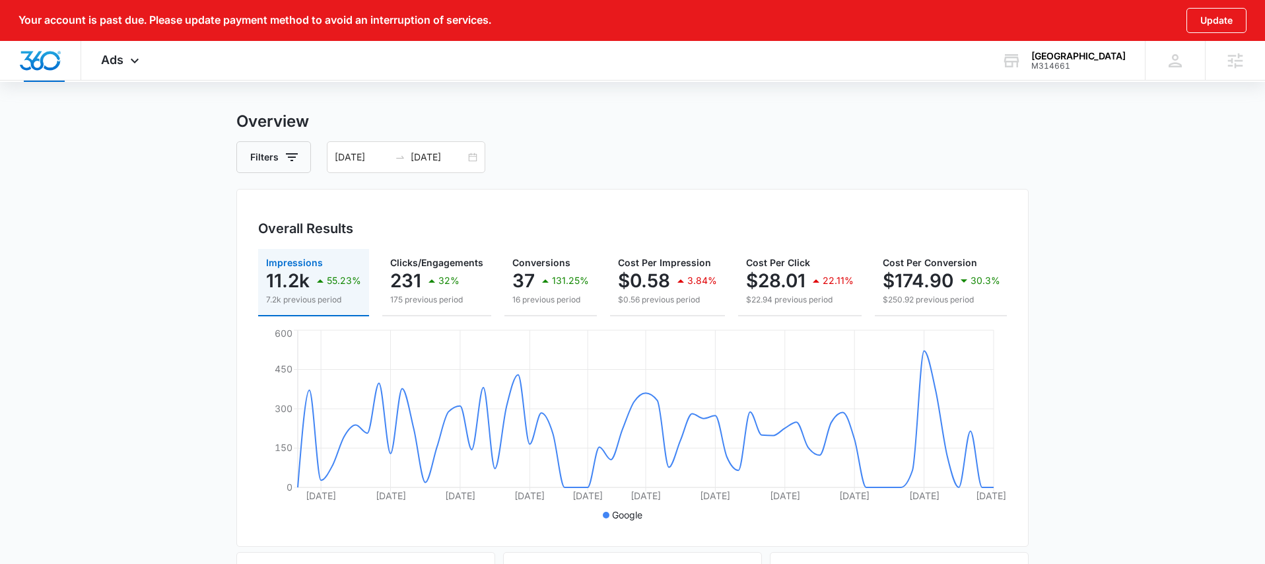
scroll to position [49, 0]
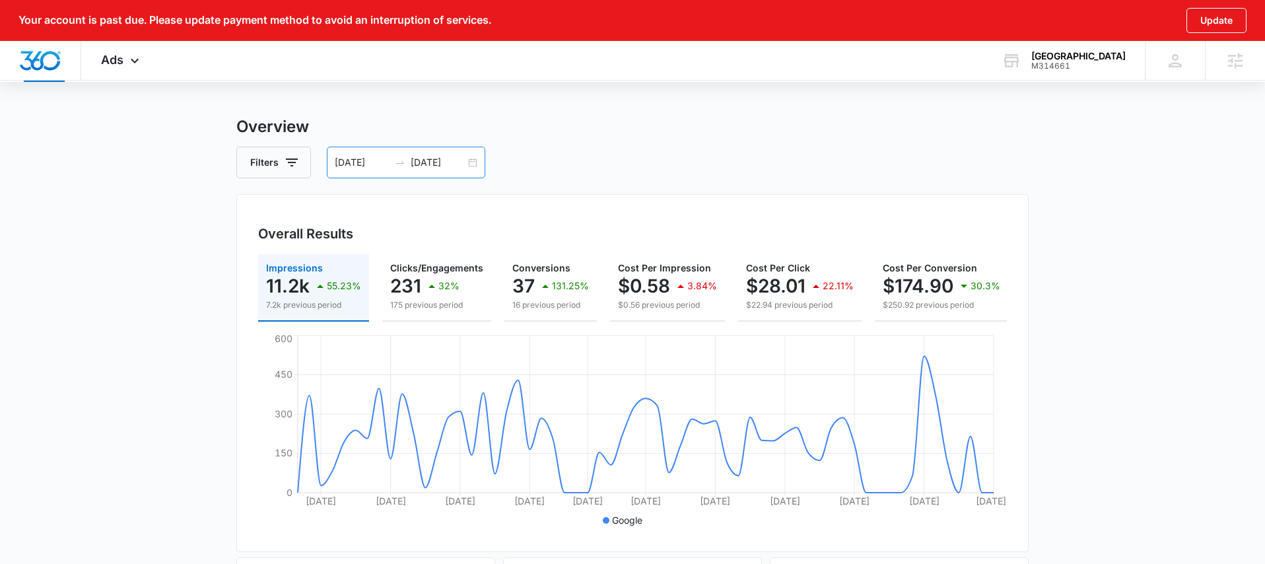
click at [472, 163] on div "[DATE] [DATE]" at bounding box center [406, 163] width 158 height 32
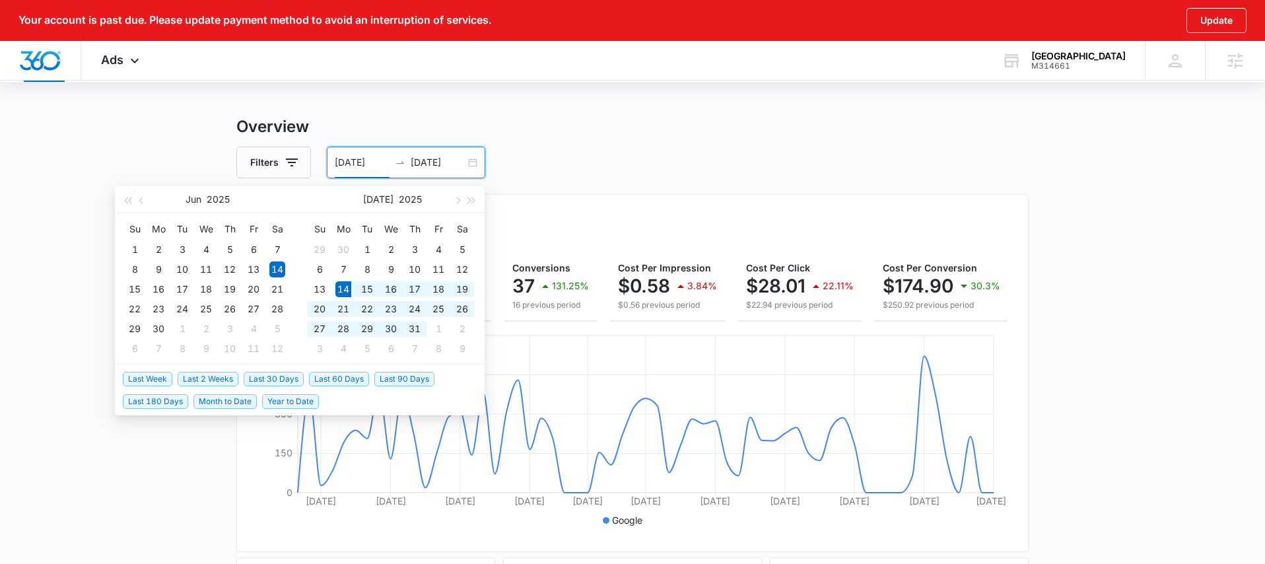
click at [279, 379] on span "Last 30 Days" at bounding box center [274, 379] width 60 height 15
type input "[DATE]"
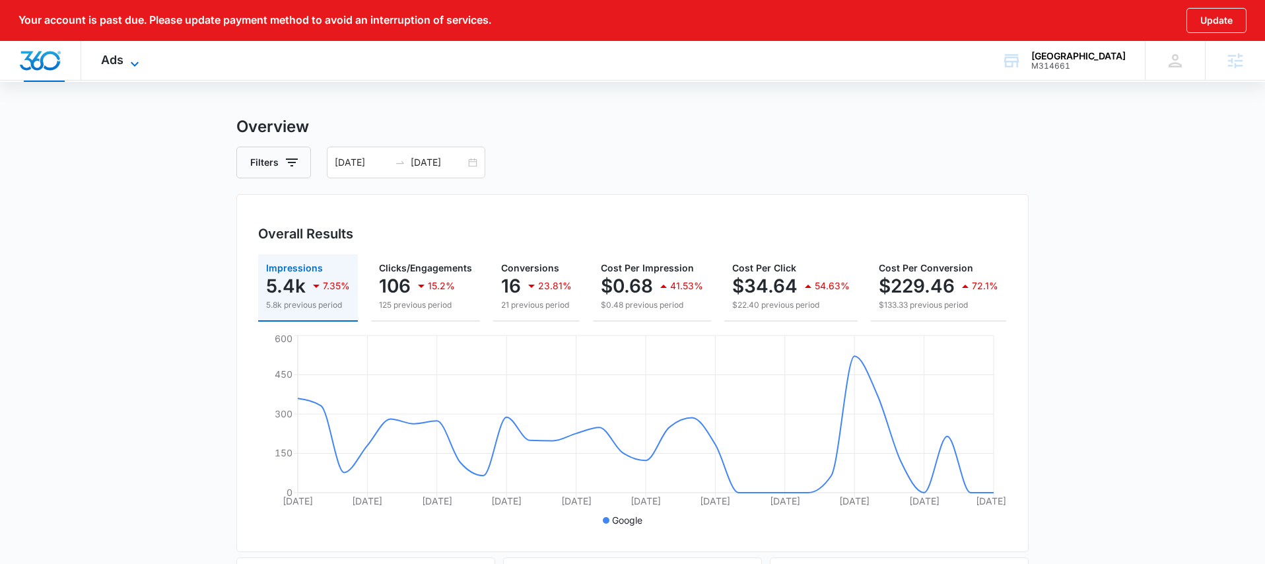
click at [139, 67] on icon at bounding box center [135, 64] width 16 height 16
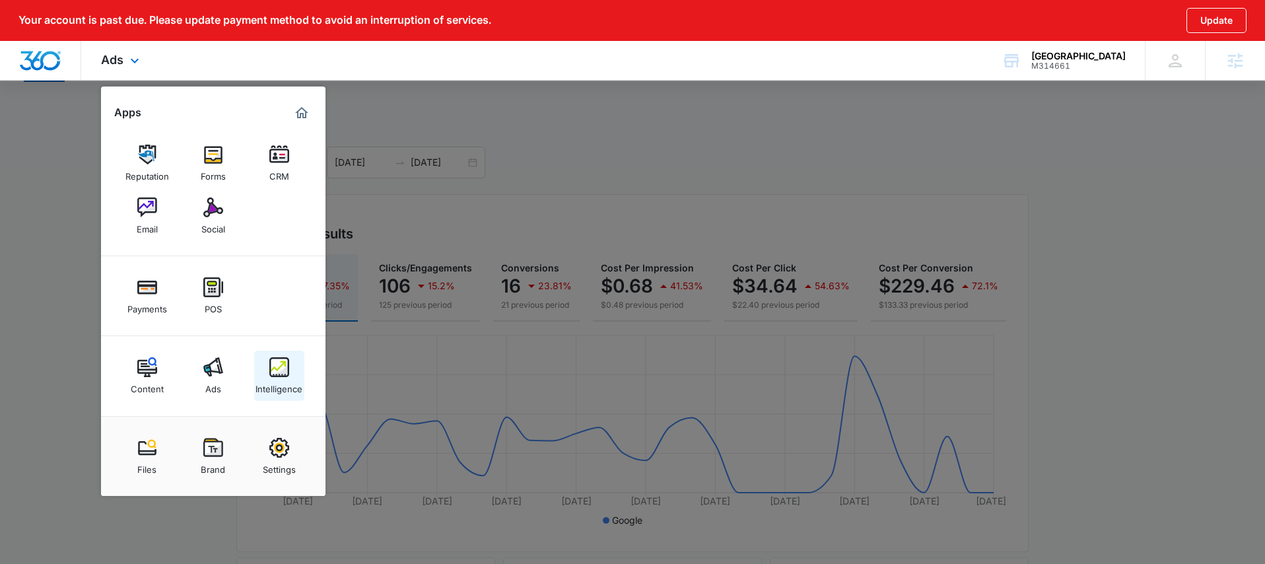
click at [276, 361] on img at bounding box center [279, 367] width 20 height 20
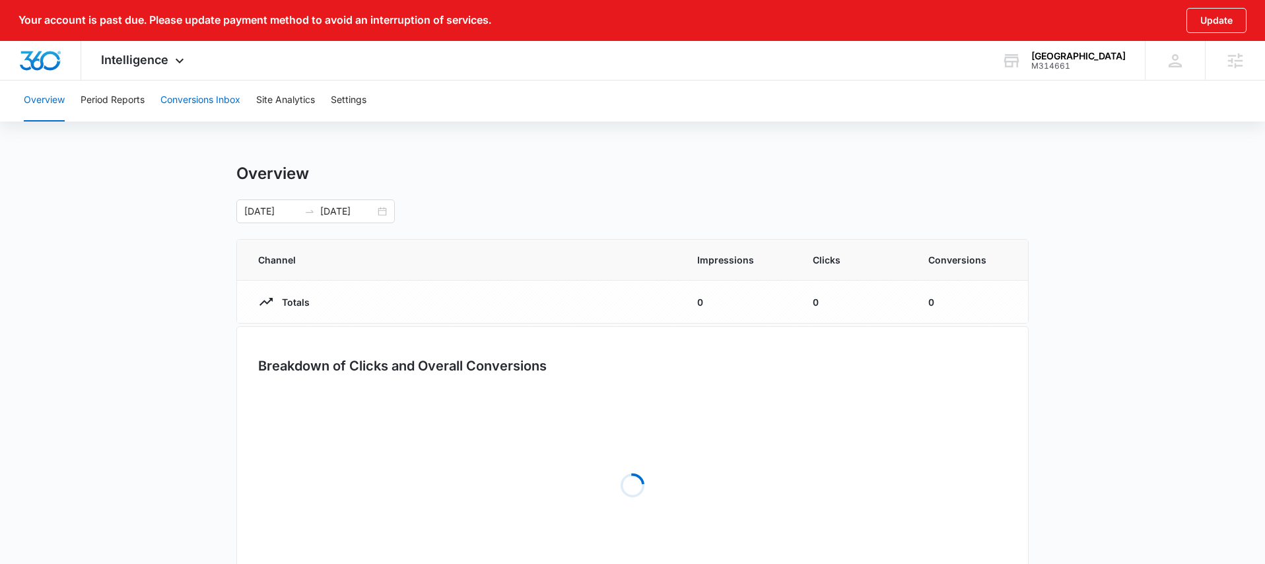
click at [180, 101] on button "Conversions Inbox" at bounding box center [200, 100] width 80 height 42
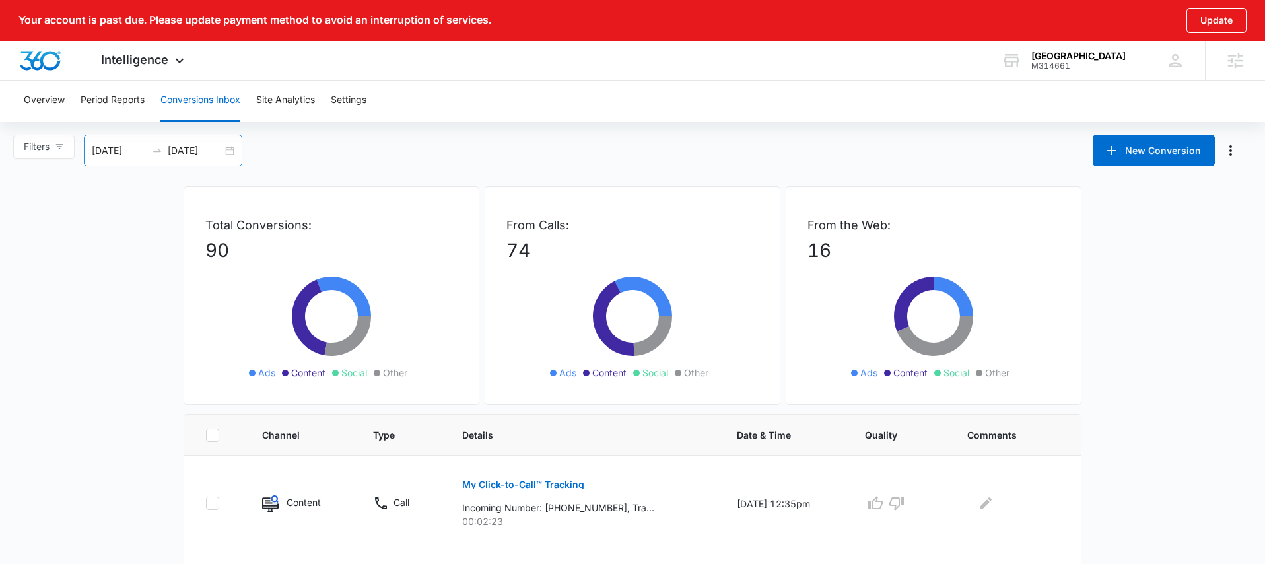
click at [234, 144] on div "[DATE] [DATE]" at bounding box center [163, 151] width 158 height 32
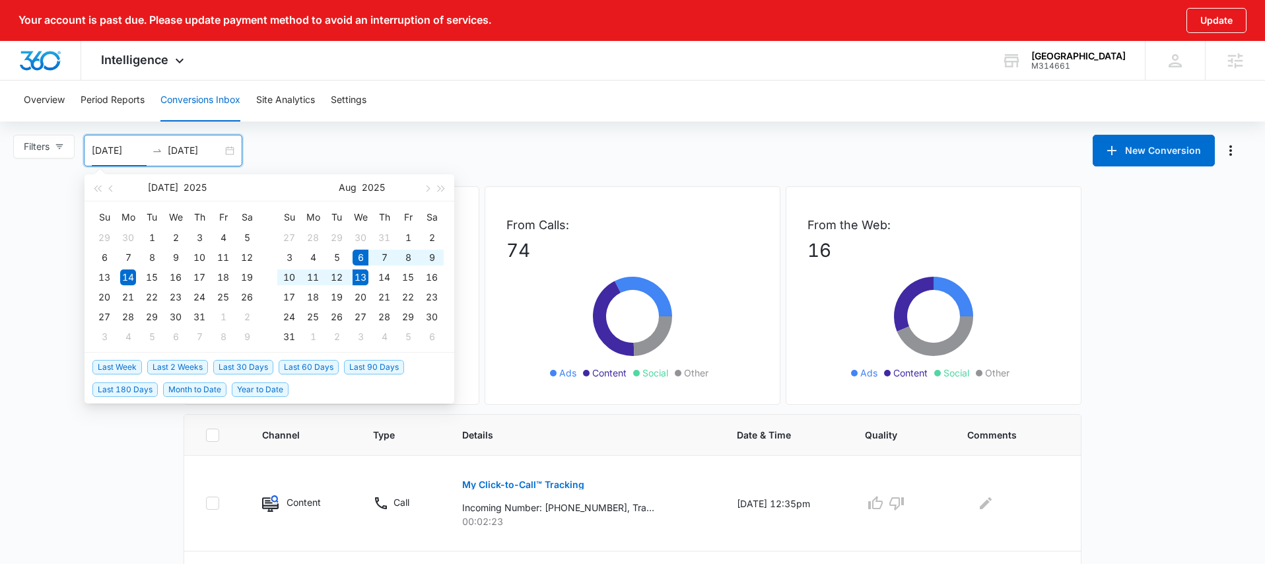
click at [108, 367] on span "Last Week" at bounding box center [117, 367] width 50 height 15
type input "[DATE]"
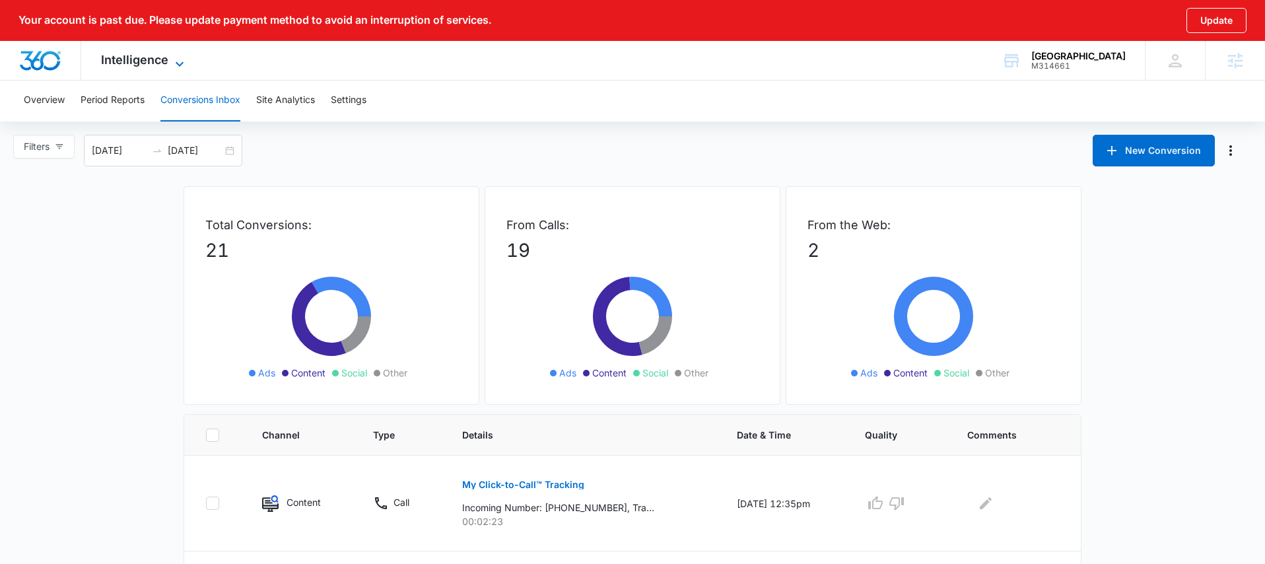
click at [163, 66] on span "Intelligence" at bounding box center [134, 60] width 67 height 14
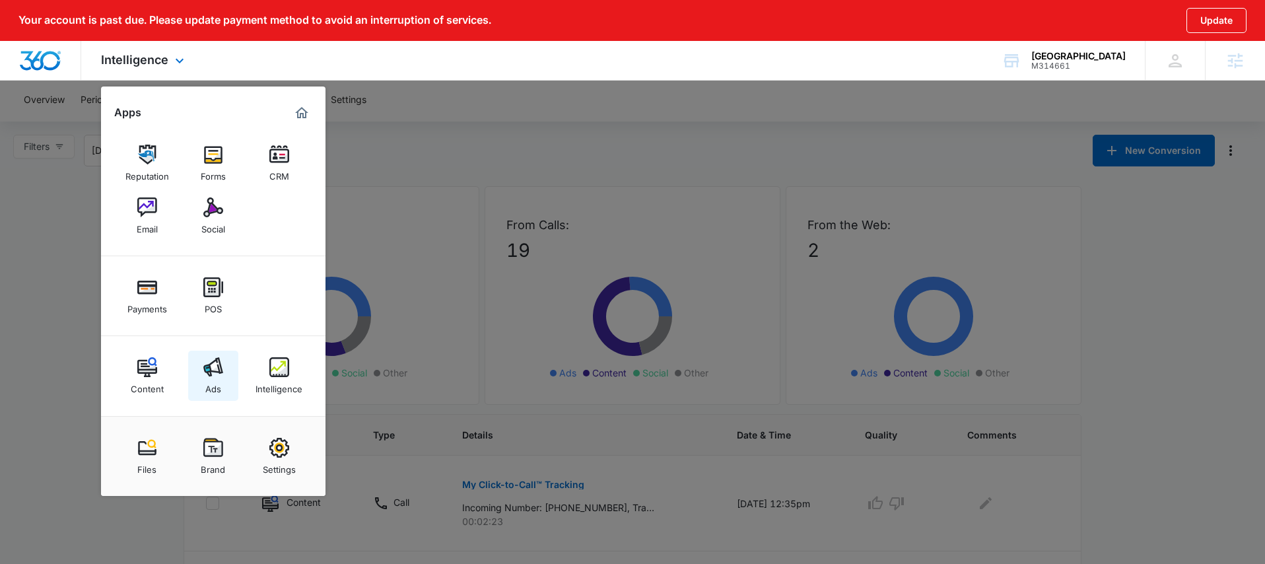
click at [209, 380] on div "Ads" at bounding box center [213, 385] width 16 height 17
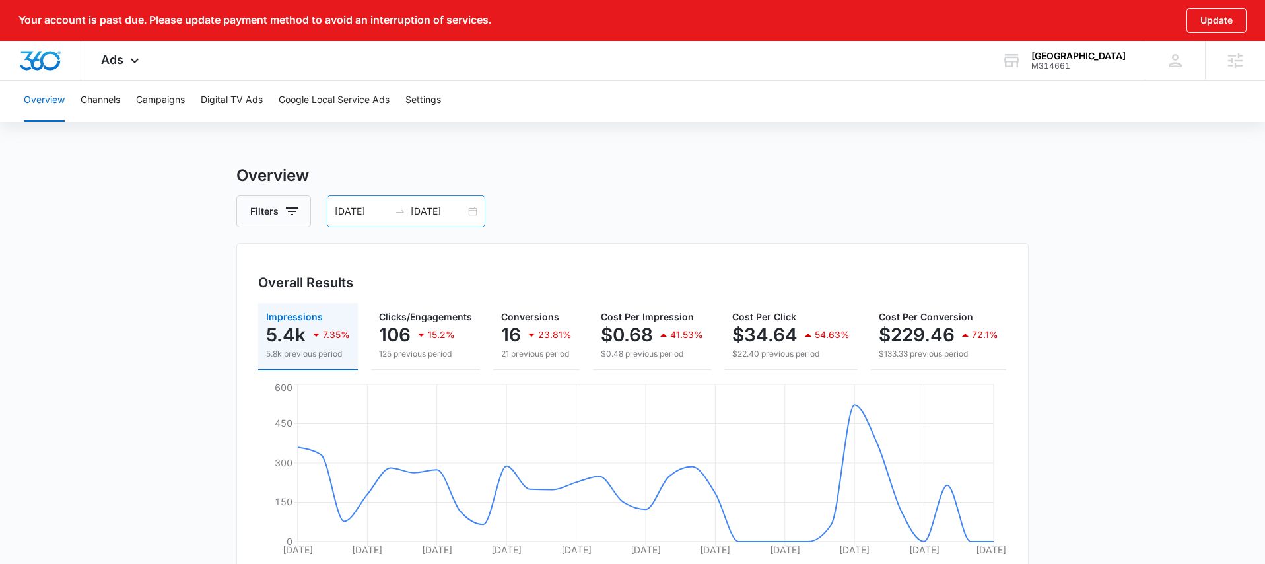
click at [475, 214] on div "[DATE] [DATE]" at bounding box center [406, 211] width 158 height 32
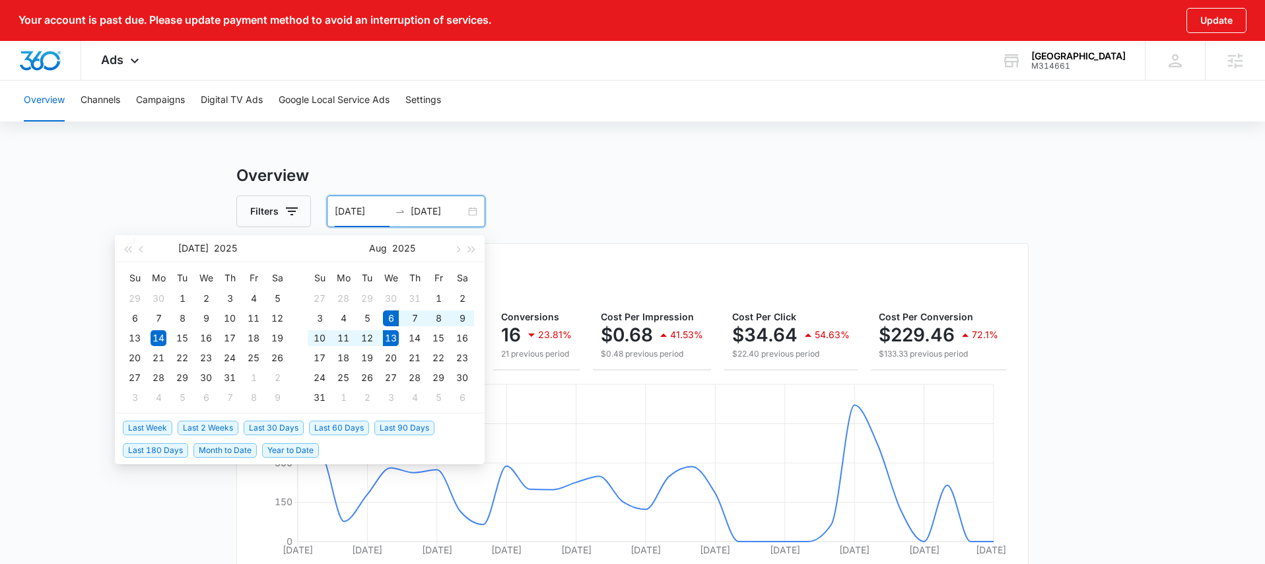
click at [151, 426] on span "Last Week" at bounding box center [148, 428] width 50 height 15
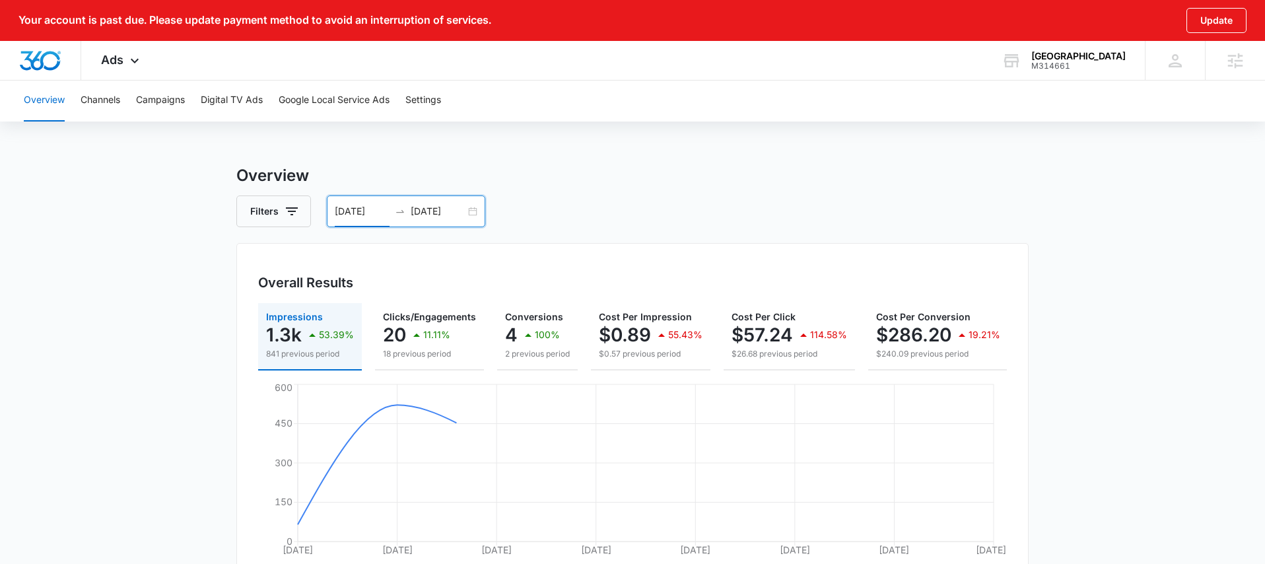
click at [478, 205] on div "[DATE] [DATE]" at bounding box center [406, 211] width 158 height 32
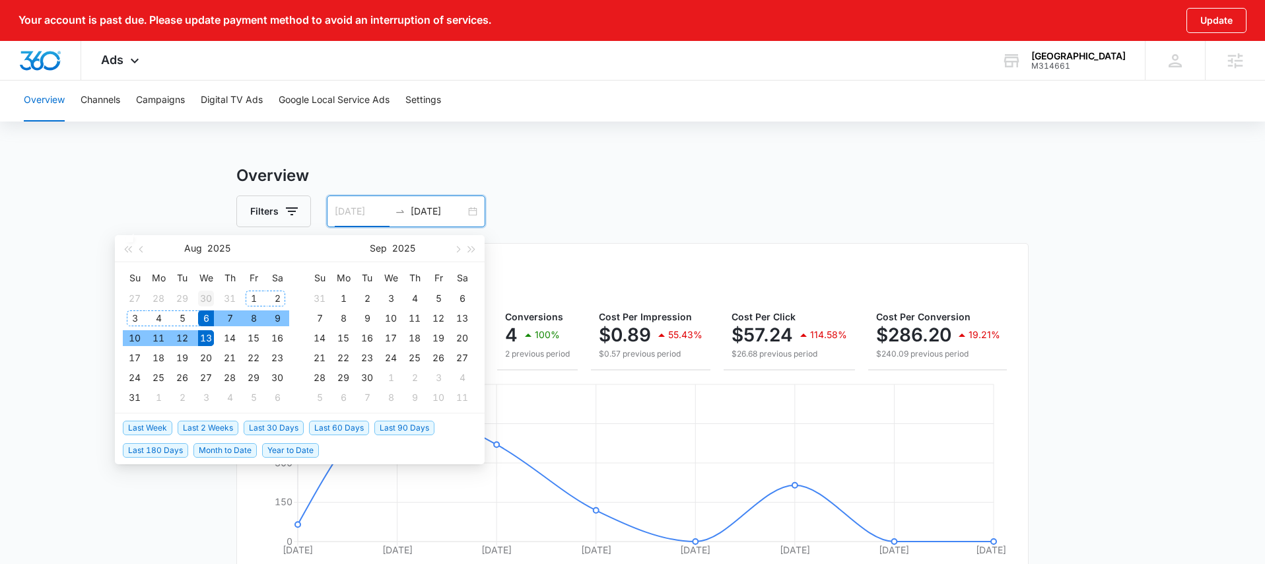
type input "[DATE]"
click at [209, 294] on div "30" at bounding box center [206, 299] width 16 height 16
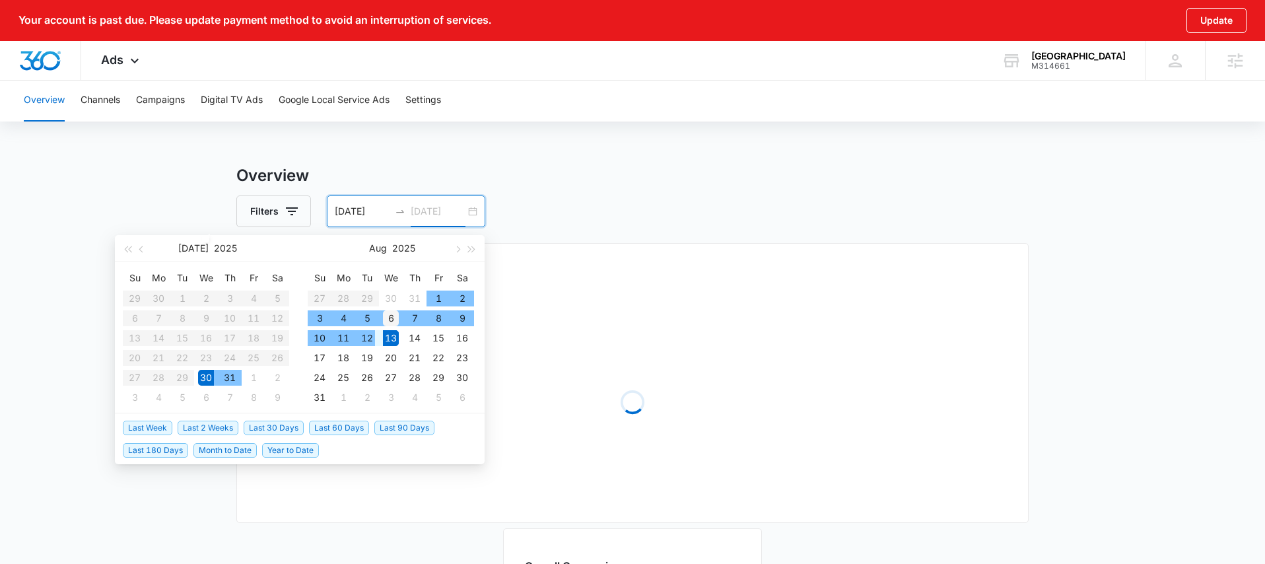
type input "[DATE]"
click at [389, 320] on div "6" at bounding box center [391, 318] width 16 height 16
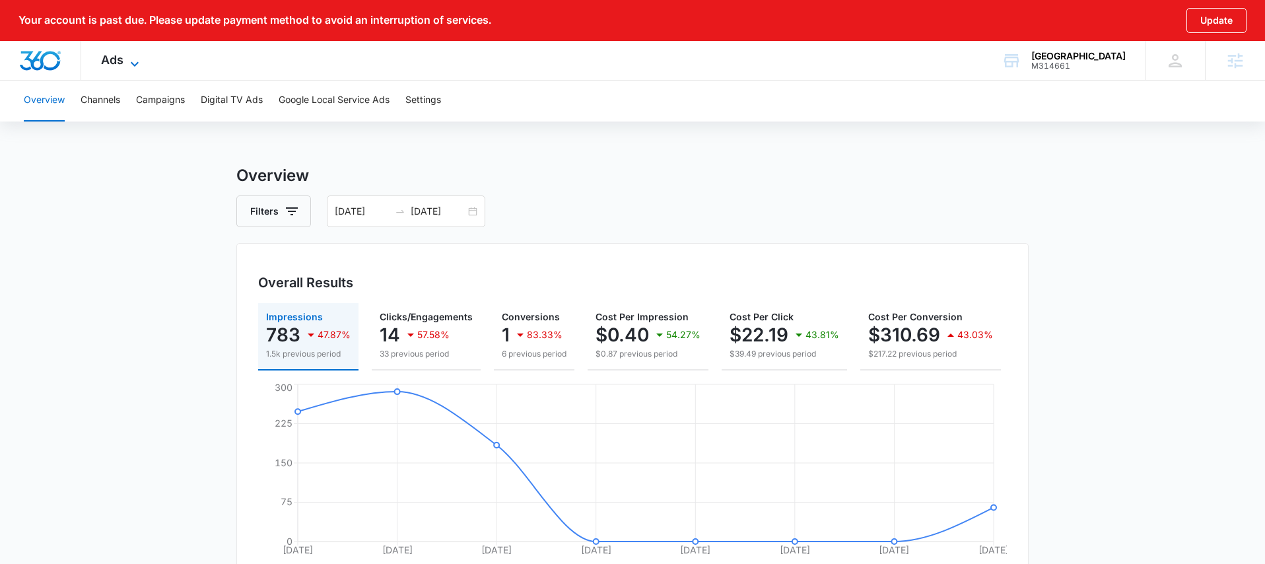
click at [108, 58] on span "Ads" at bounding box center [112, 60] width 22 height 14
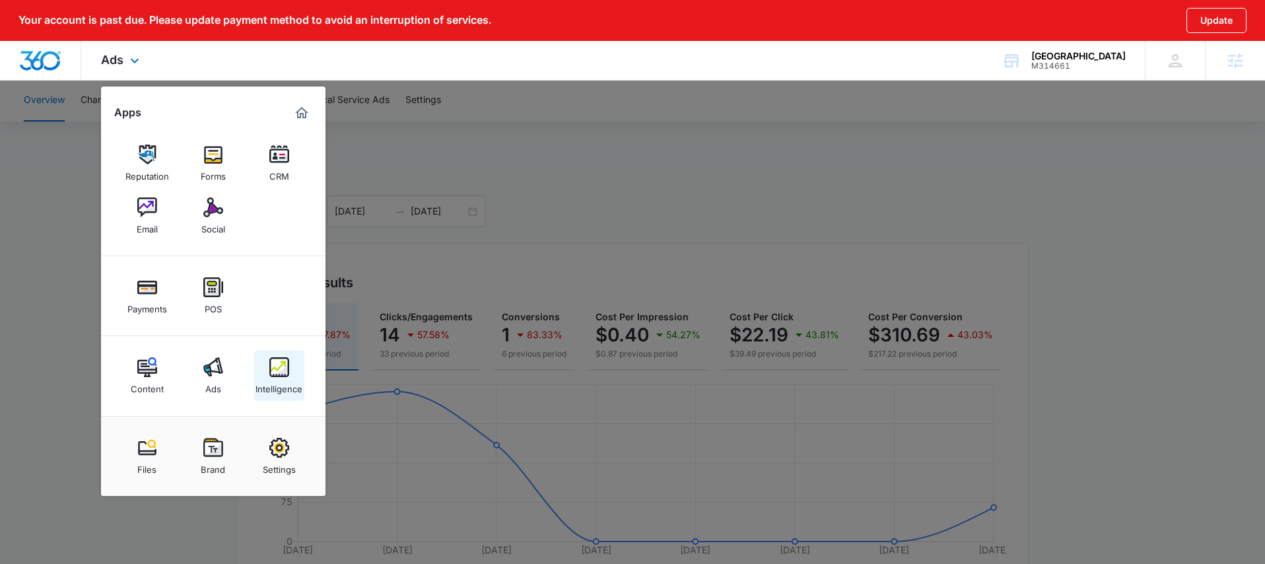
click at [269, 372] on img at bounding box center [279, 367] width 20 height 20
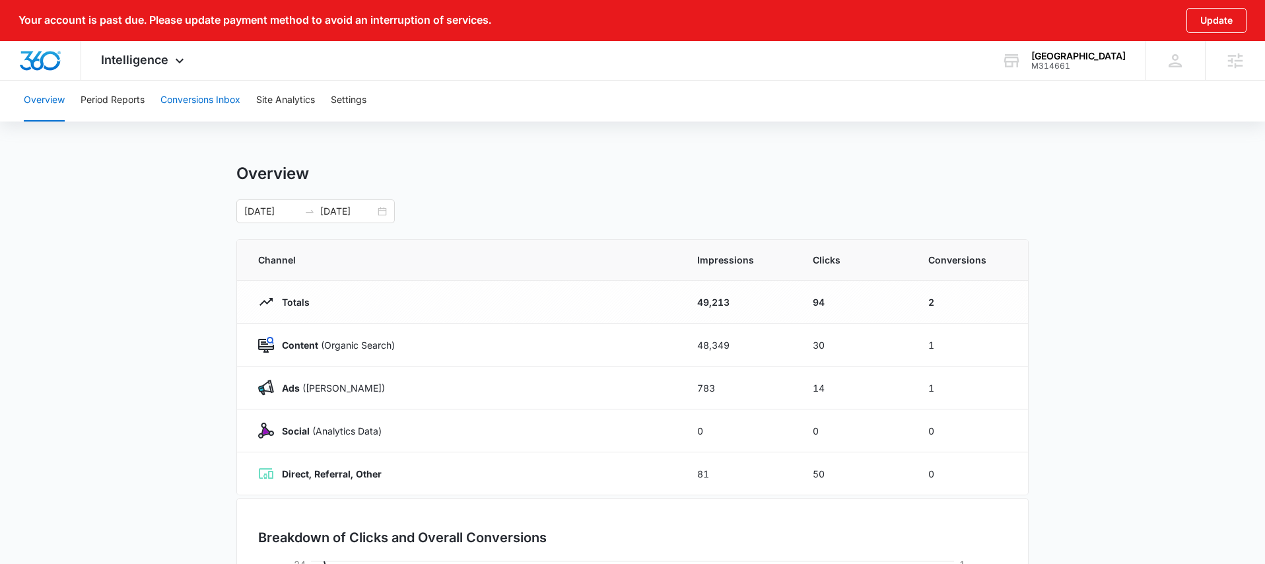
click at [195, 108] on button "Conversions Inbox" at bounding box center [200, 100] width 80 height 42
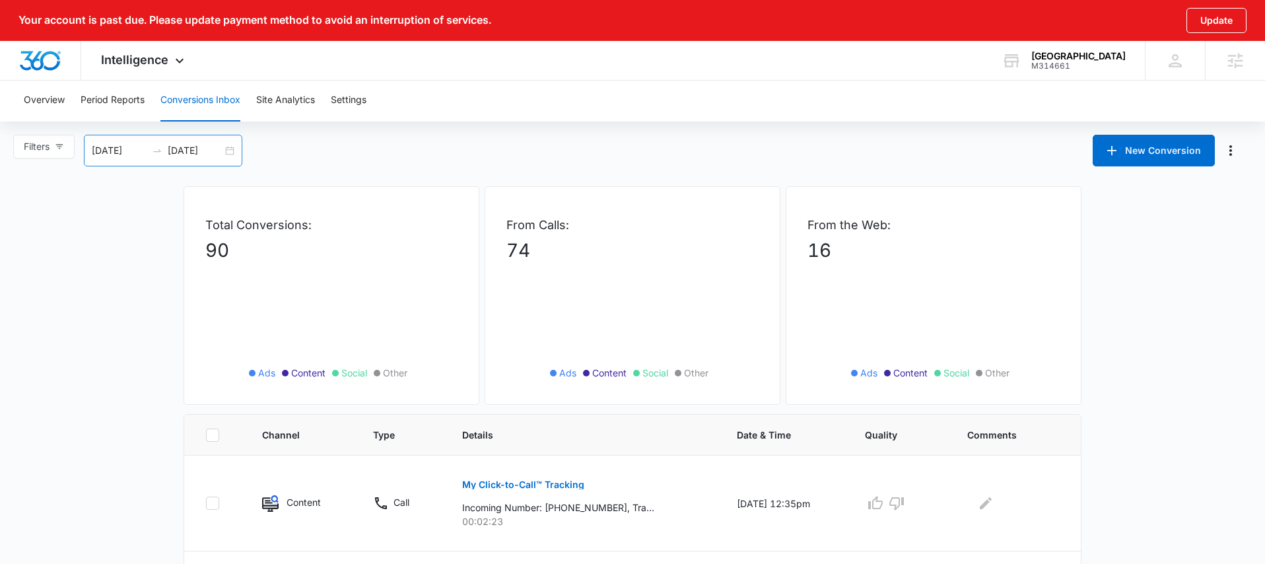
click at [235, 153] on div "[DATE] [DATE]" at bounding box center [163, 151] width 158 height 32
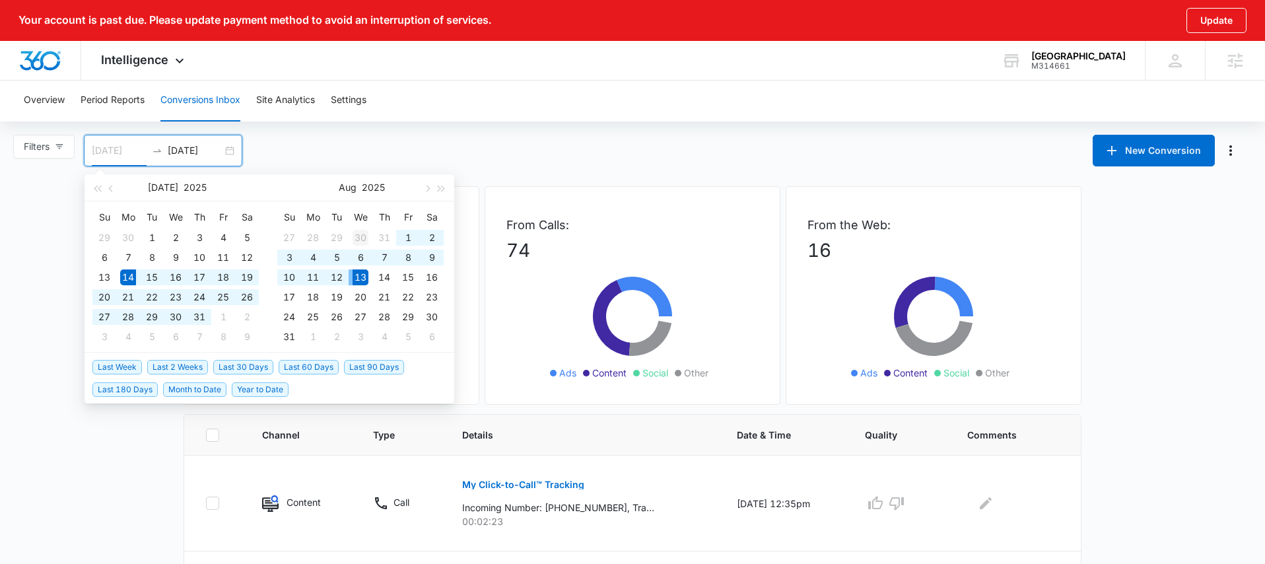
type input "[DATE]"
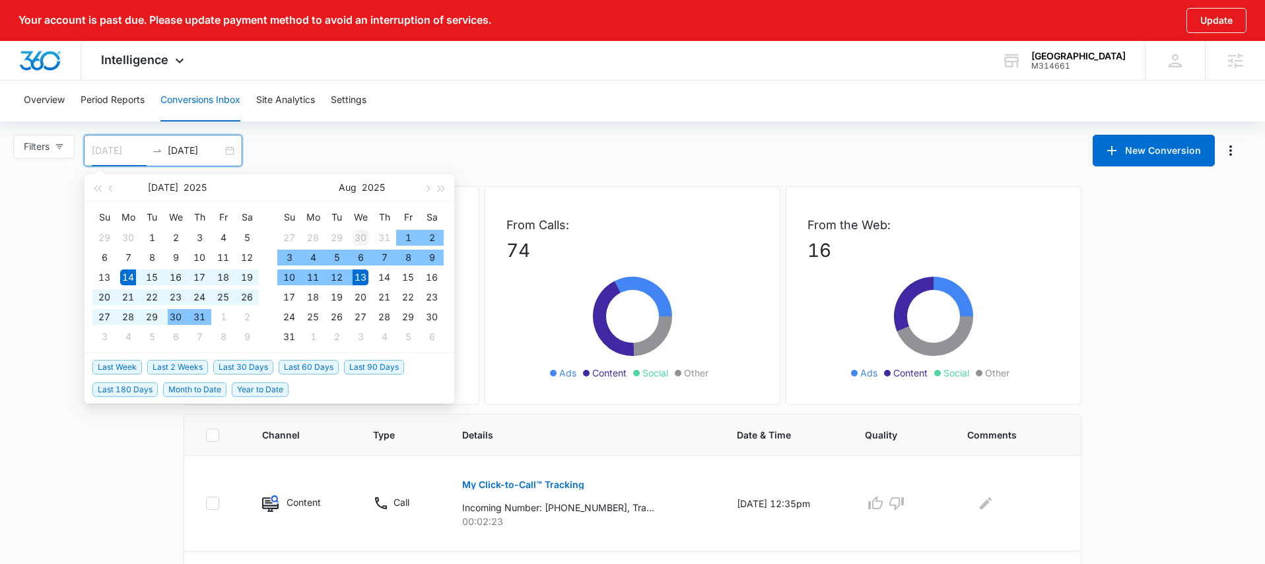
click at [365, 236] on div "30" at bounding box center [361, 238] width 16 height 16
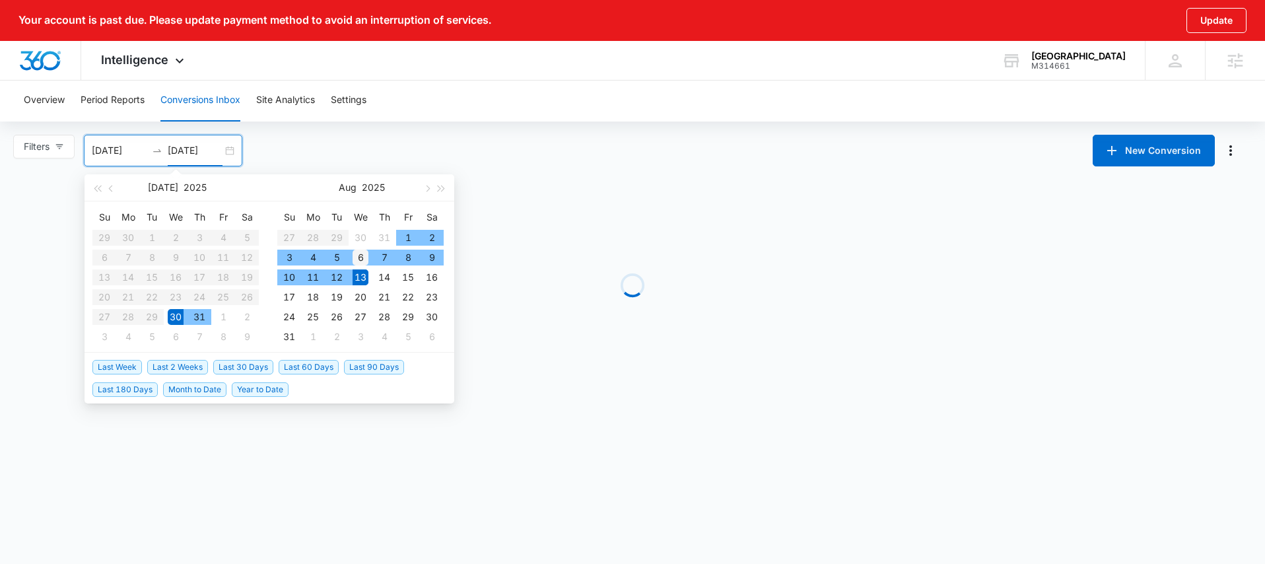
type input "[DATE]"
click at [363, 256] on div "6" at bounding box center [361, 258] width 16 height 16
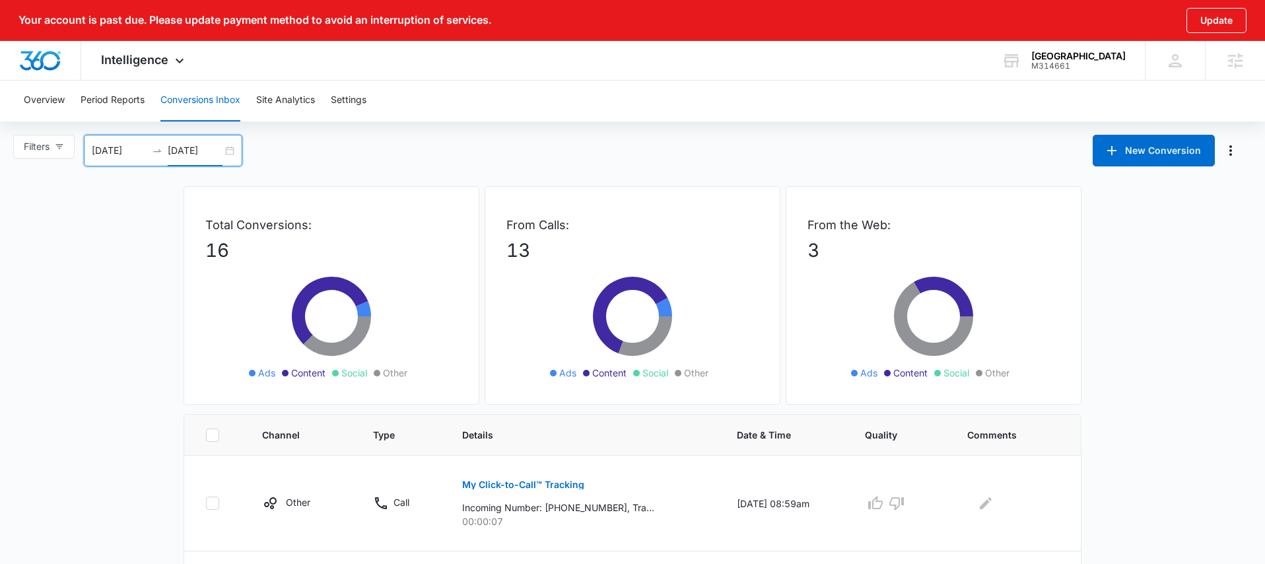
click at [230, 151] on div "[DATE] [DATE]" at bounding box center [163, 151] width 158 height 32
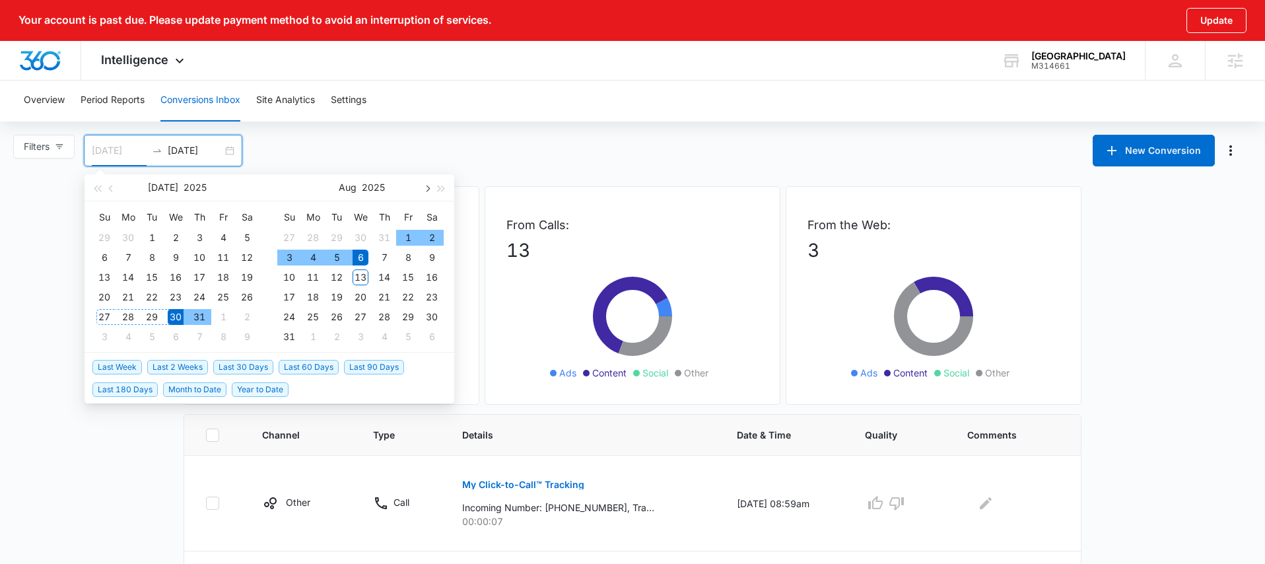
type input "[DATE]"
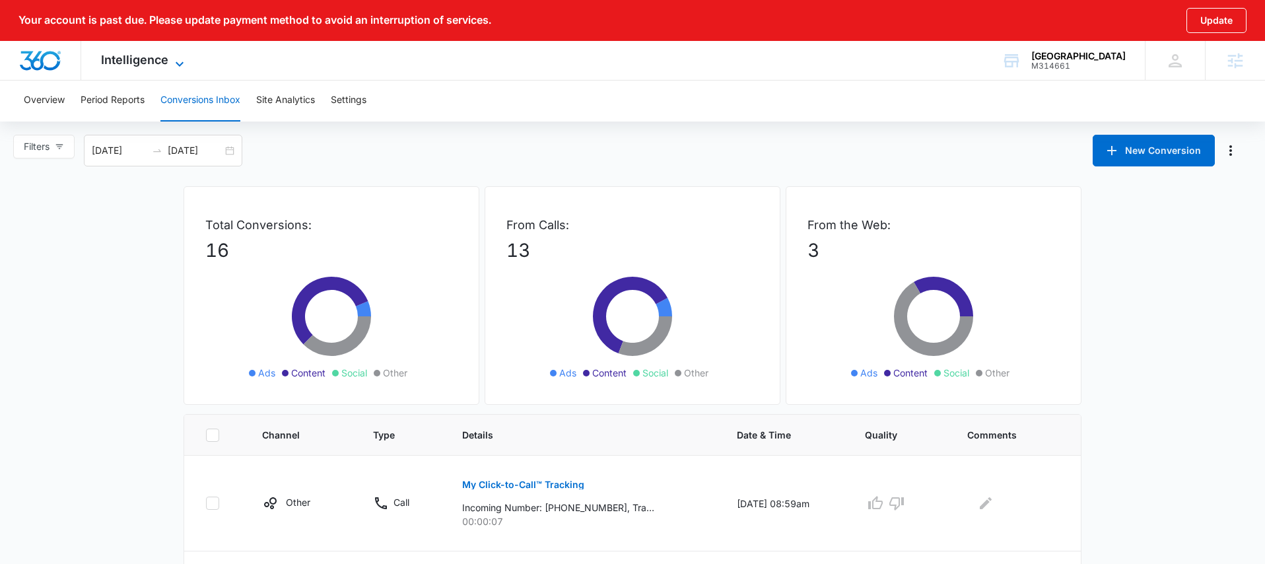
click at [144, 66] on span "Intelligence" at bounding box center [134, 60] width 67 height 14
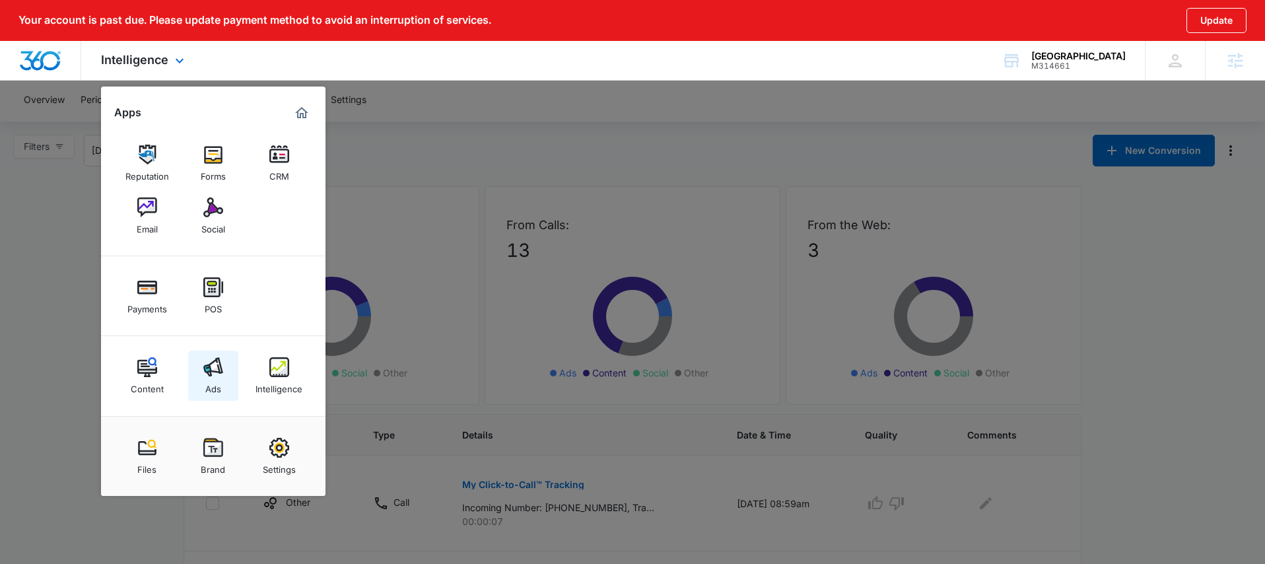
click at [217, 390] on div "Ads" at bounding box center [213, 385] width 16 height 17
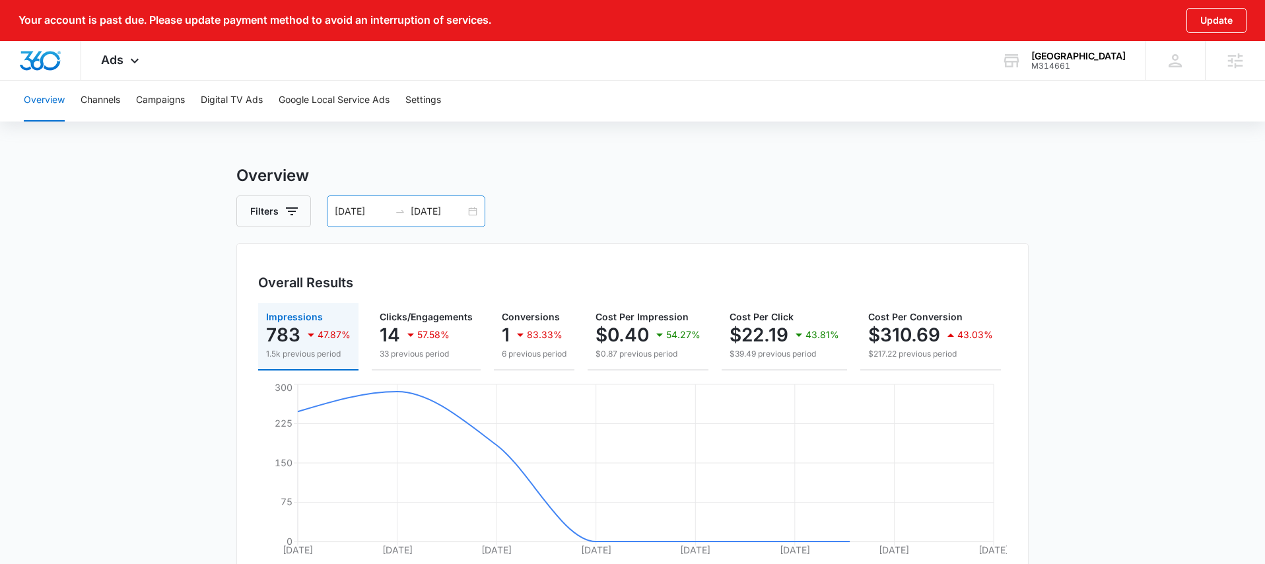
click at [475, 213] on div "[DATE] [DATE]" at bounding box center [406, 211] width 158 height 32
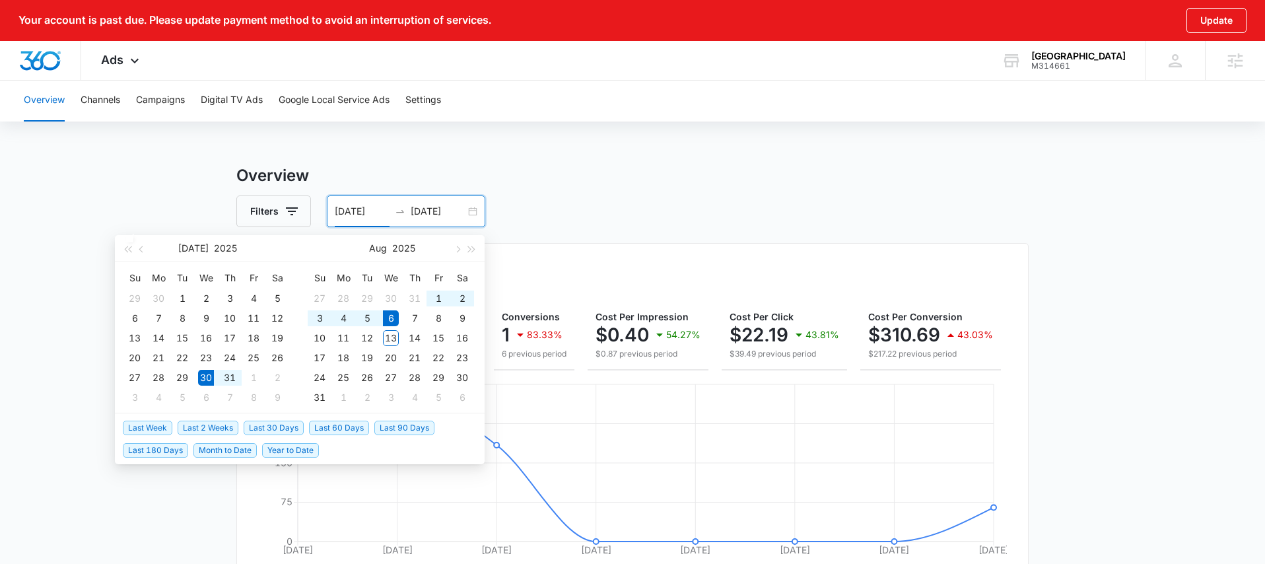
click at [283, 437] on li "Last 30 Days" at bounding box center [276, 427] width 65 height 22
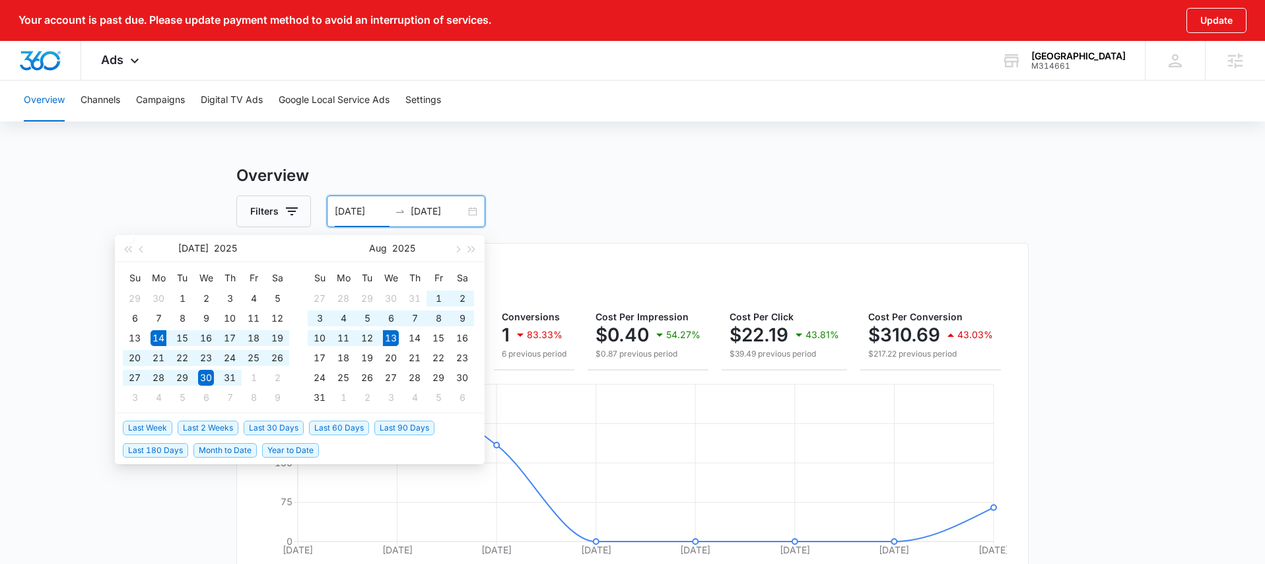
click at [281, 429] on span "Last 30 Days" at bounding box center [274, 428] width 60 height 15
type input "[DATE]"
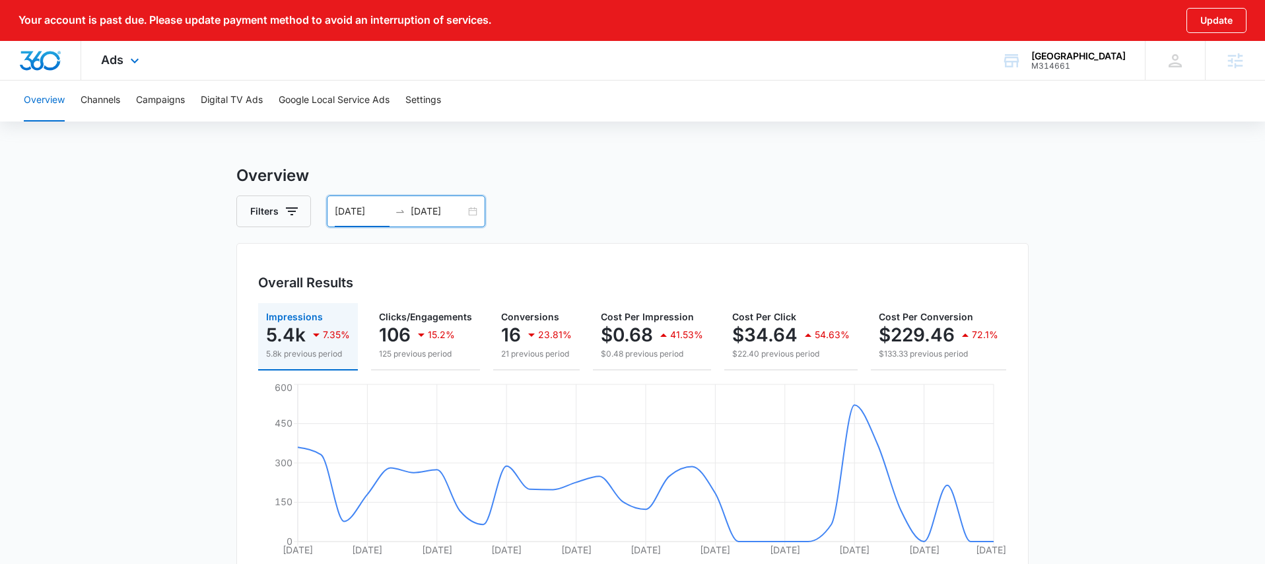
click at [131, 71] on div "Ads Apps Reputation Forms CRM Email Social Payments POS Content Ads Intelligenc…" at bounding box center [121, 60] width 81 height 39
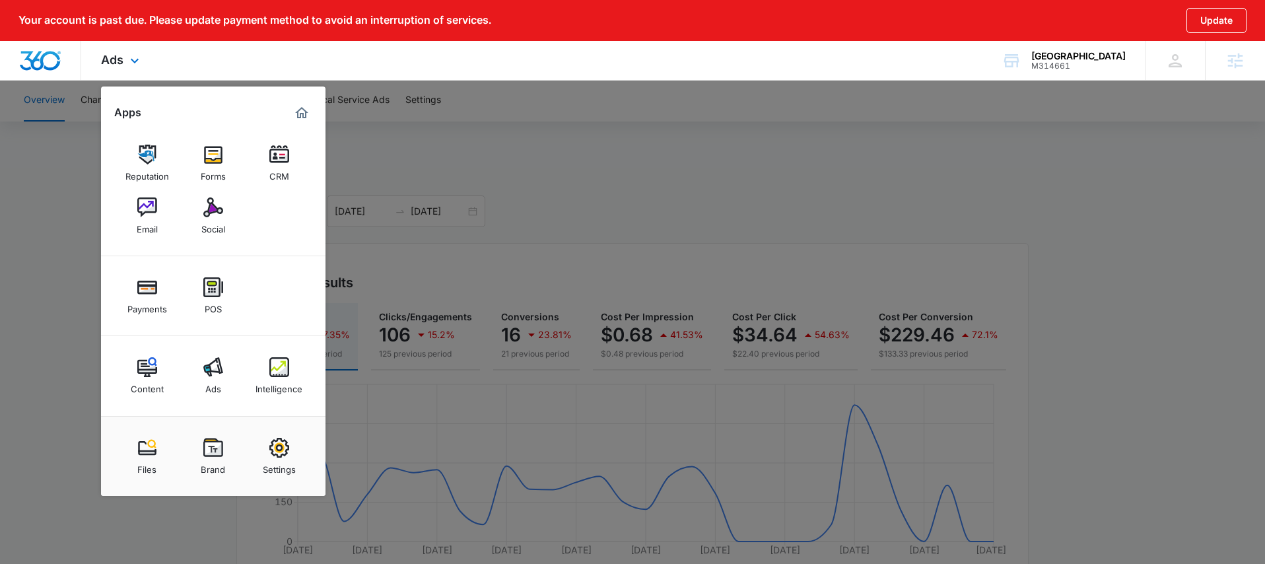
click at [293, 404] on div "Content Ads Intelligence" at bounding box center [213, 376] width 225 height 80
click at [281, 375] on img at bounding box center [279, 367] width 20 height 20
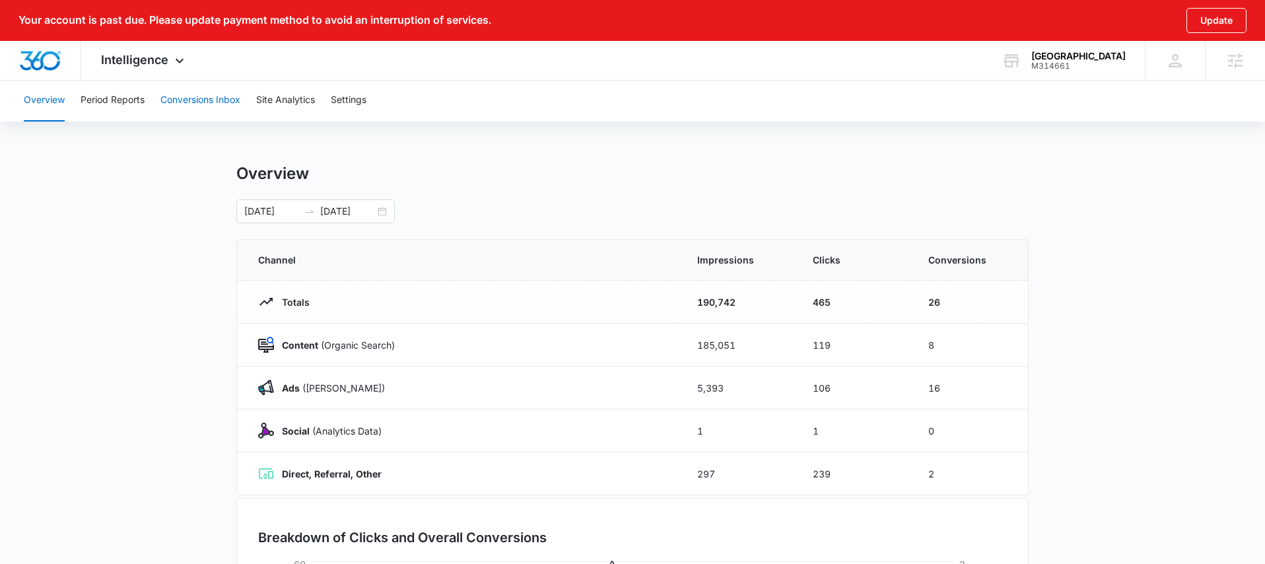
click at [227, 113] on button "Conversions Inbox" at bounding box center [200, 100] width 80 height 42
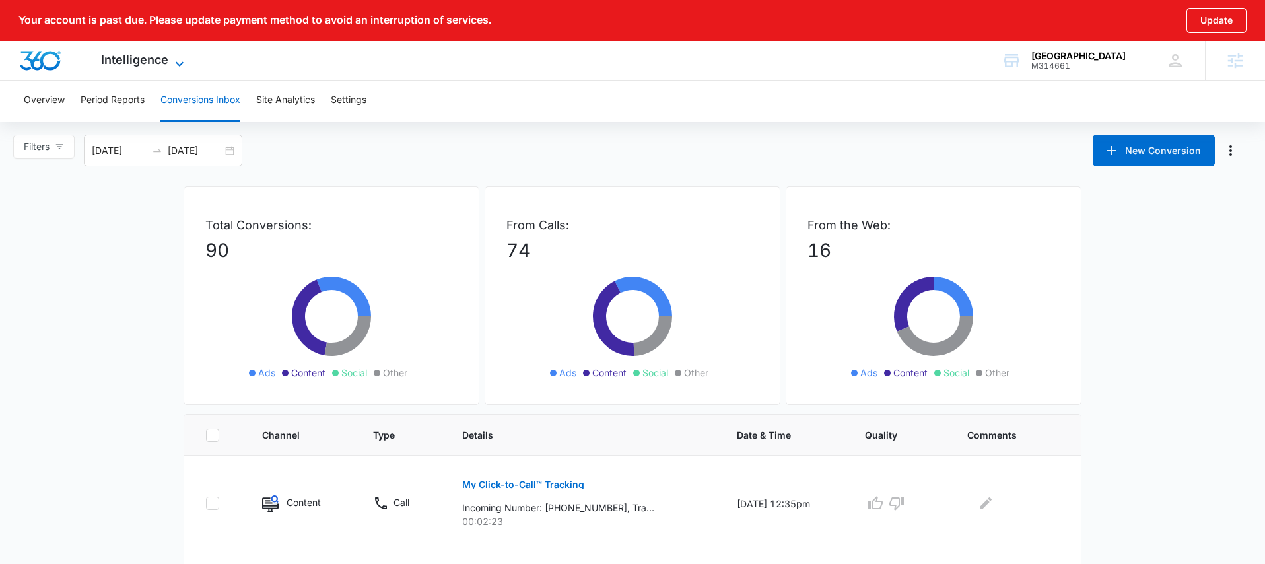
click at [174, 63] on icon at bounding box center [180, 64] width 16 height 16
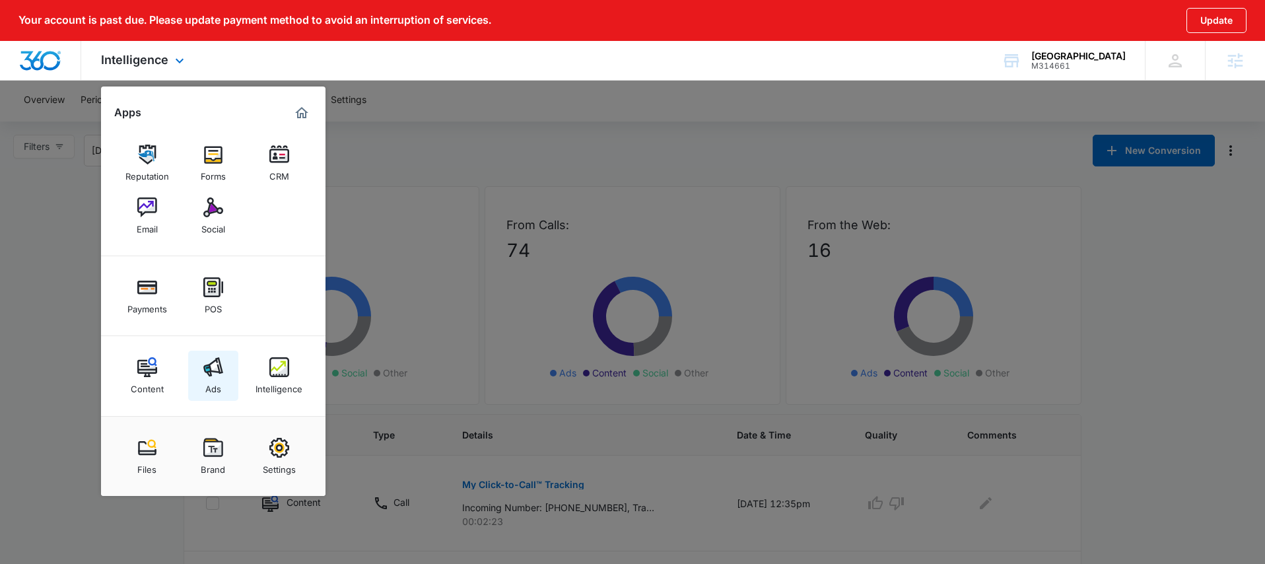
click at [219, 396] on link "Ads" at bounding box center [213, 376] width 50 height 50
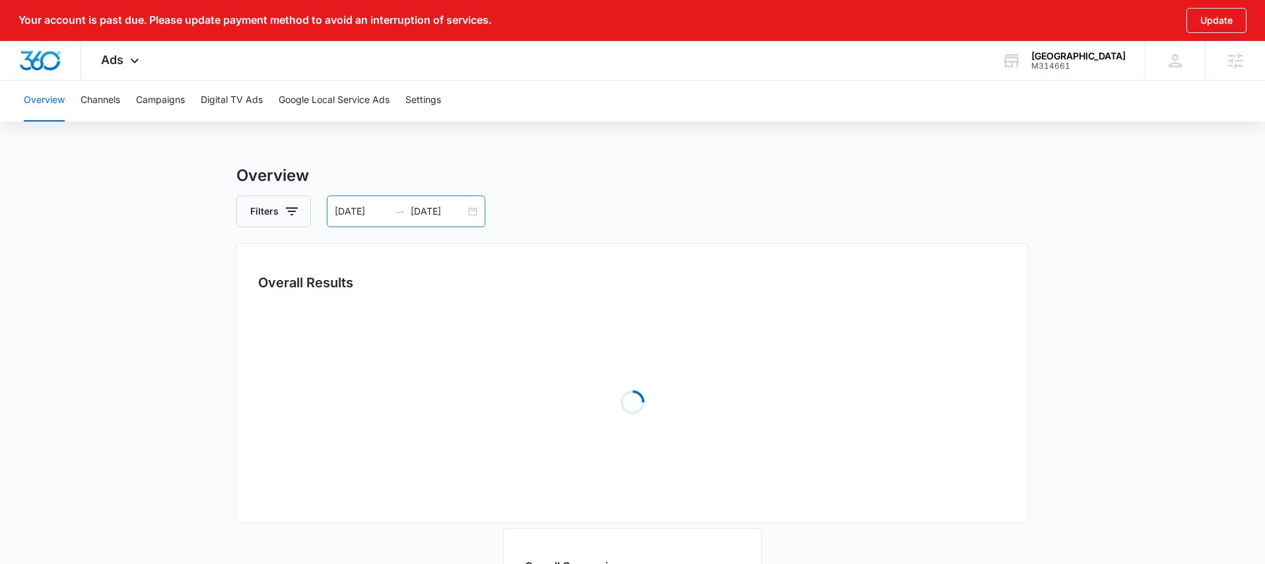
click at [475, 209] on div "[DATE] [DATE]" at bounding box center [406, 211] width 158 height 32
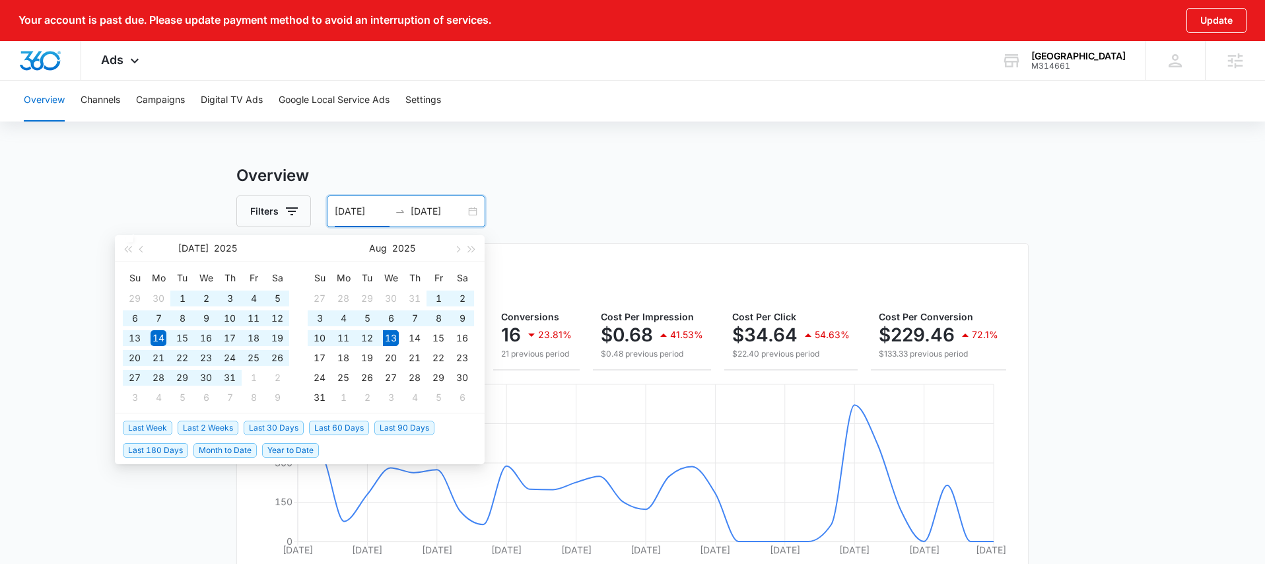
click at [333, 429] on span "Last 60 Days" at bounding box center [339, 428] width 60 height 15
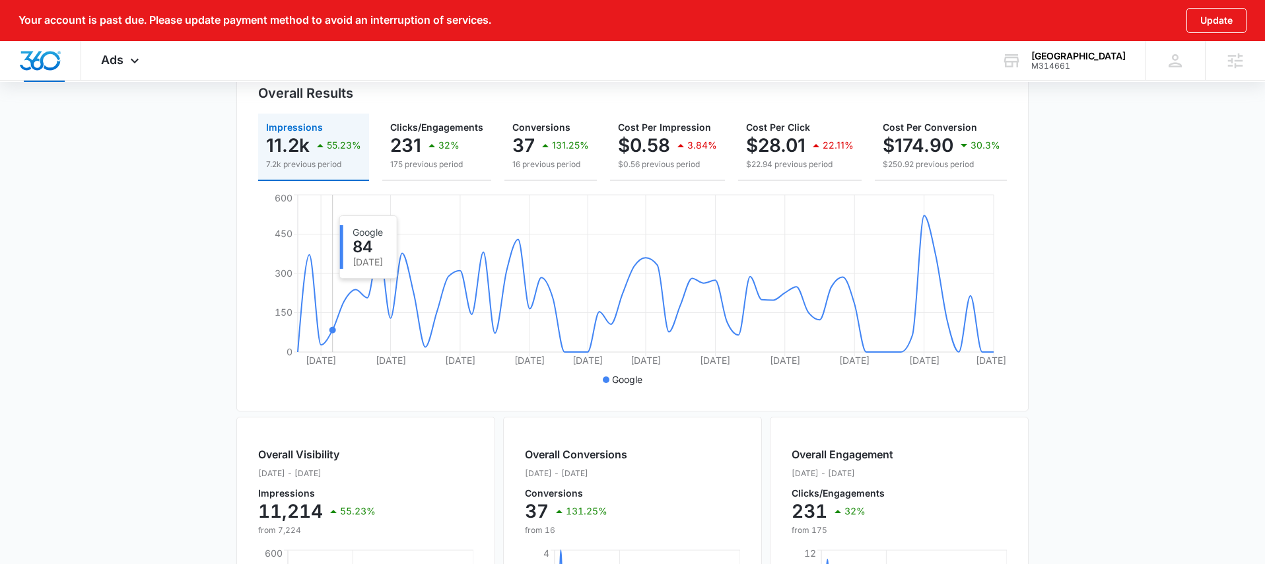
scroll to position [73, 0]
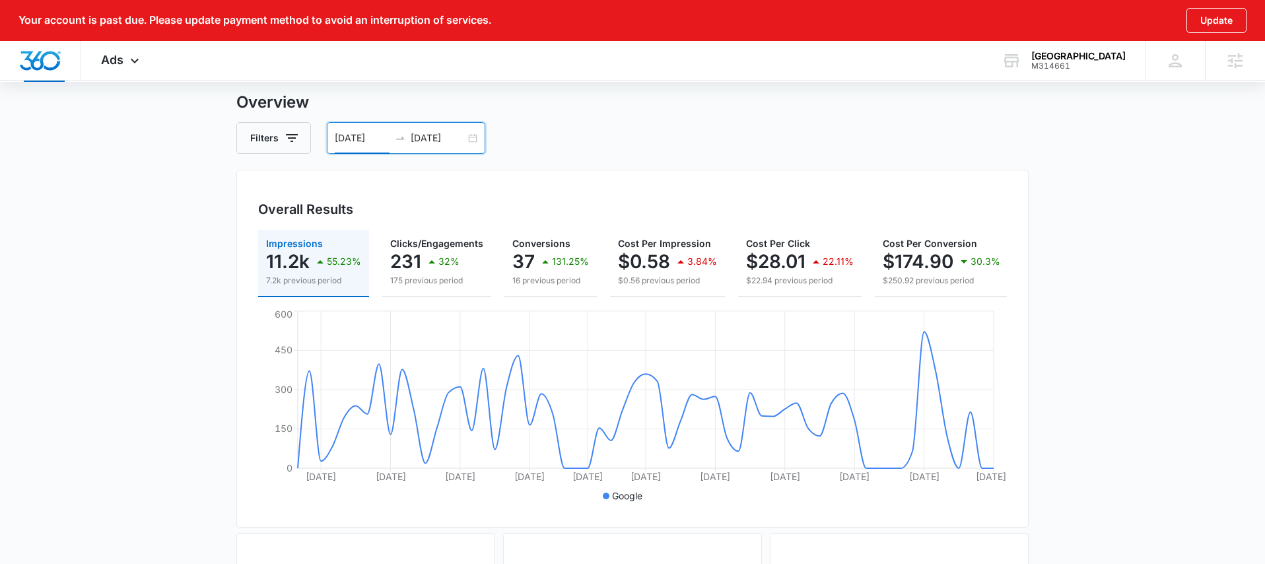
click at [469, 137] on div "[DATE] [DATE]" at bounding box center [406, 138] width 158 height 32
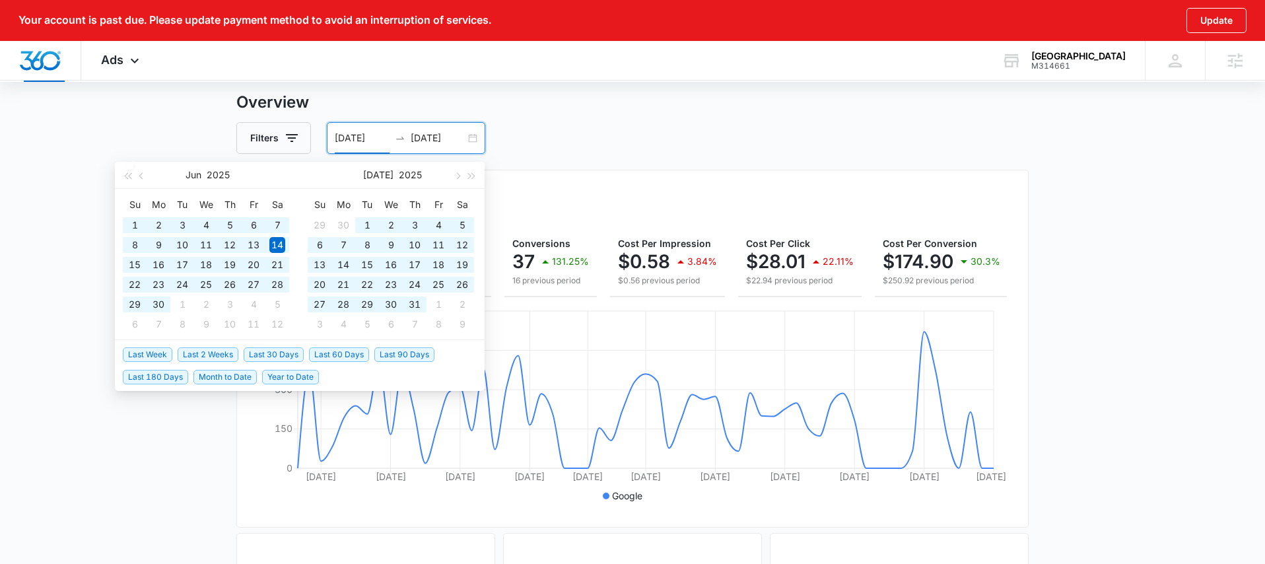
click at [402, 353] on span "Last 90 Days" at bounding box center [404, 354] width 60 height 15
type input "[DATE]"
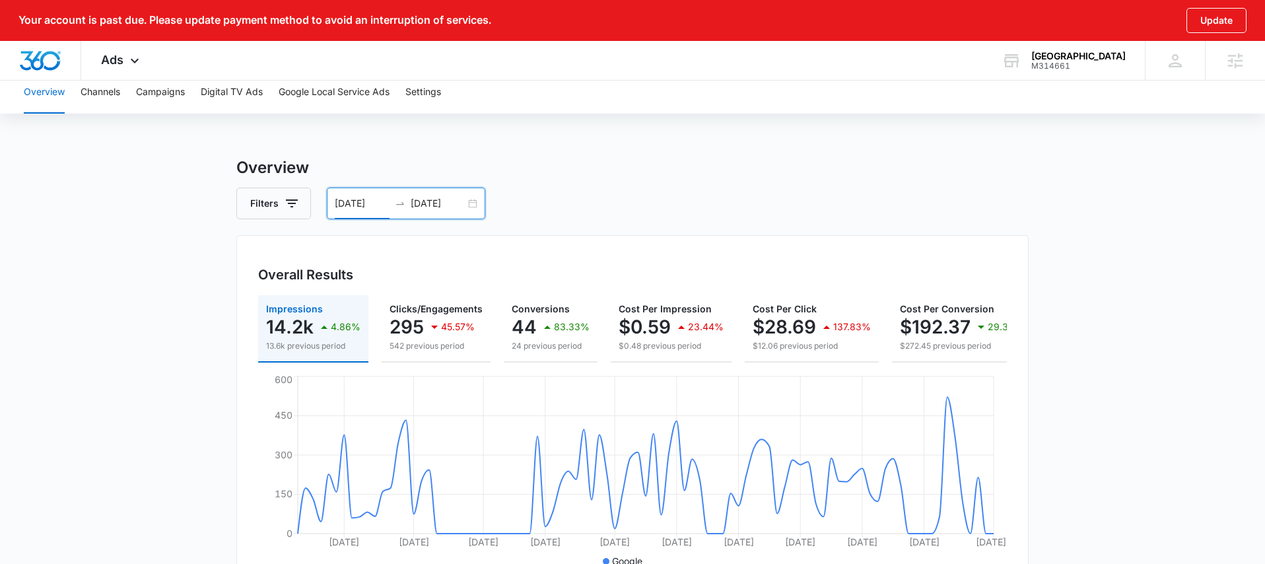
scroll to position [0, 0]
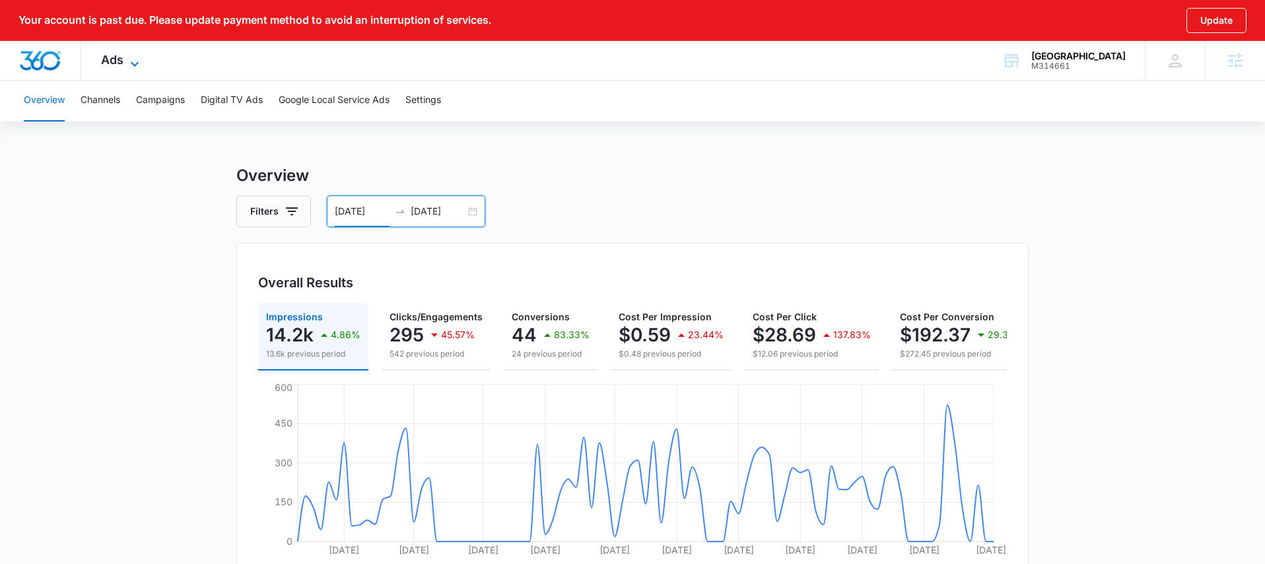
click at [118, 57] on span "Ads" at bounding box center [112, 60] width 22 height 14
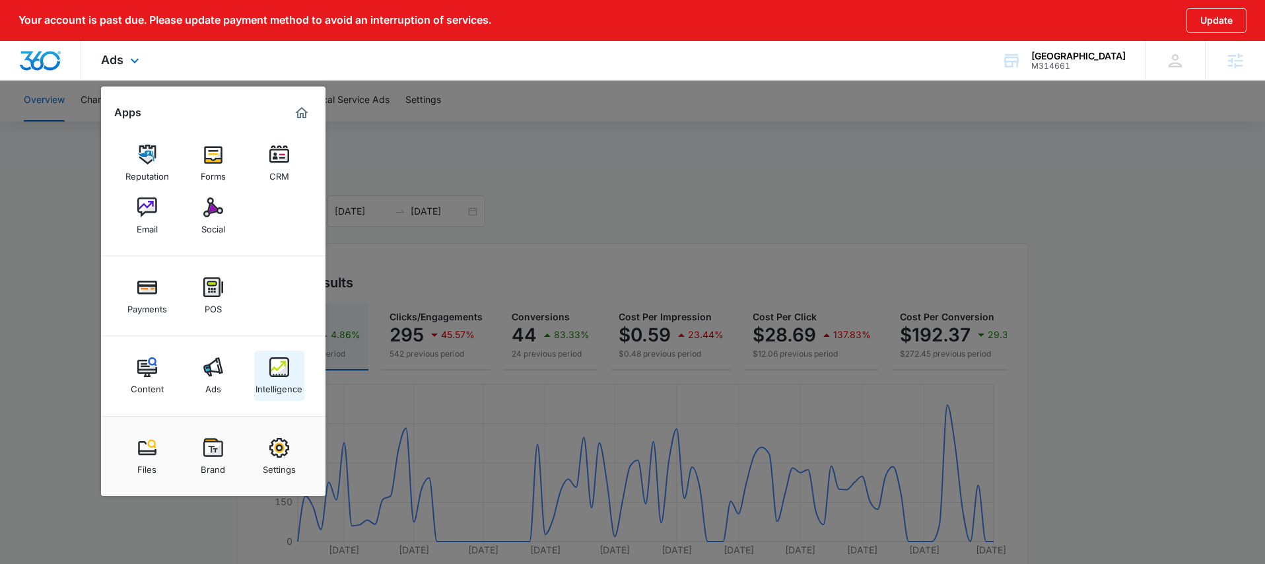
click at [269, 380] on div "Intelligence" at bounding box center [279, 385] width 47 height 17
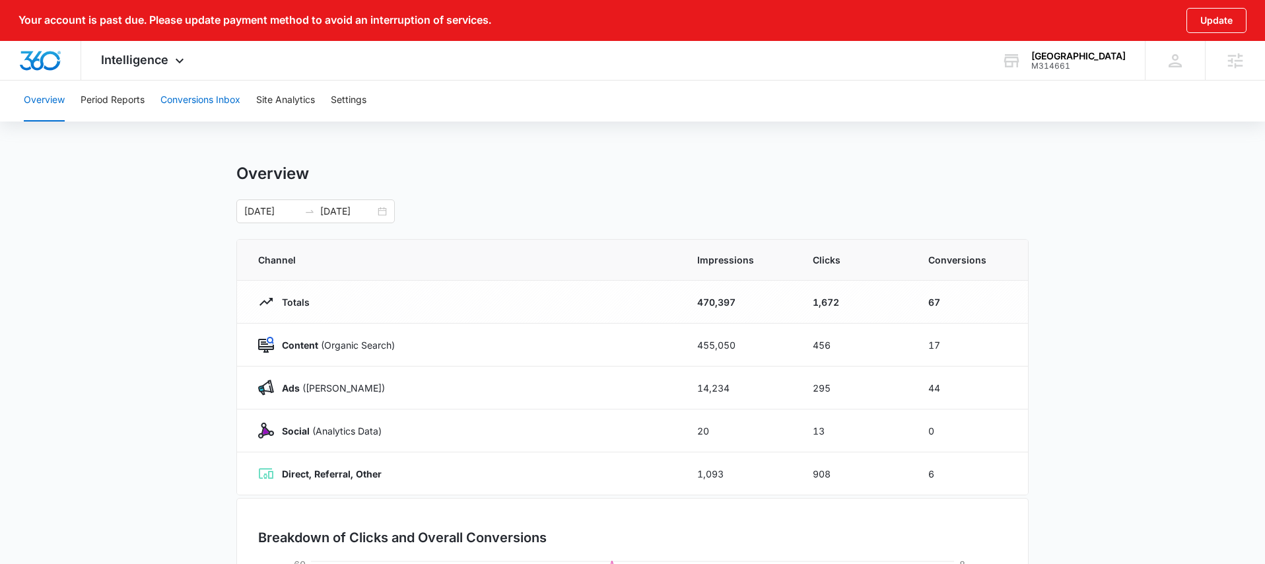
click at [197, 100] on button "Conversions Inbox" at bounding box center [200, 100] width 80 height 42
